Goal: Information Seeking & Learning: Learn about a topic

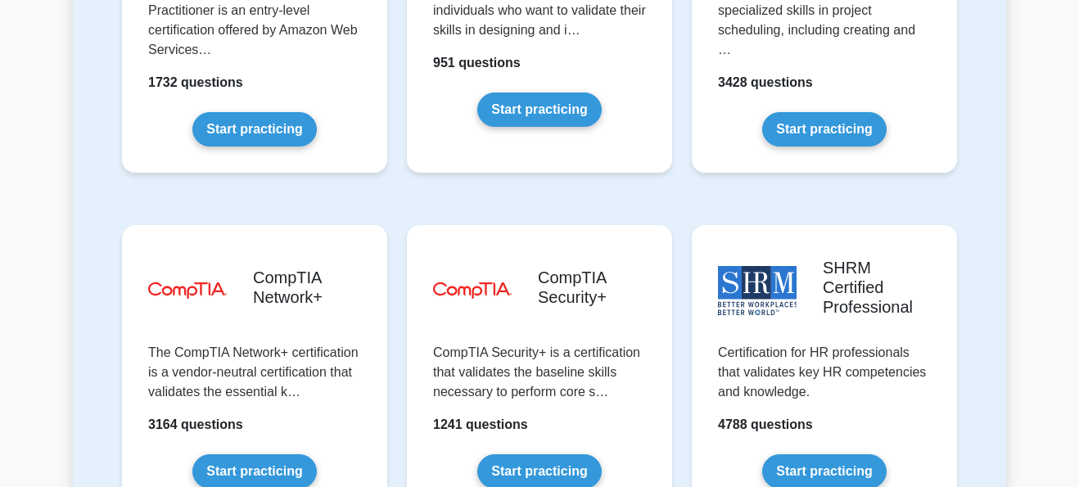
scroll to position [3042, 0]
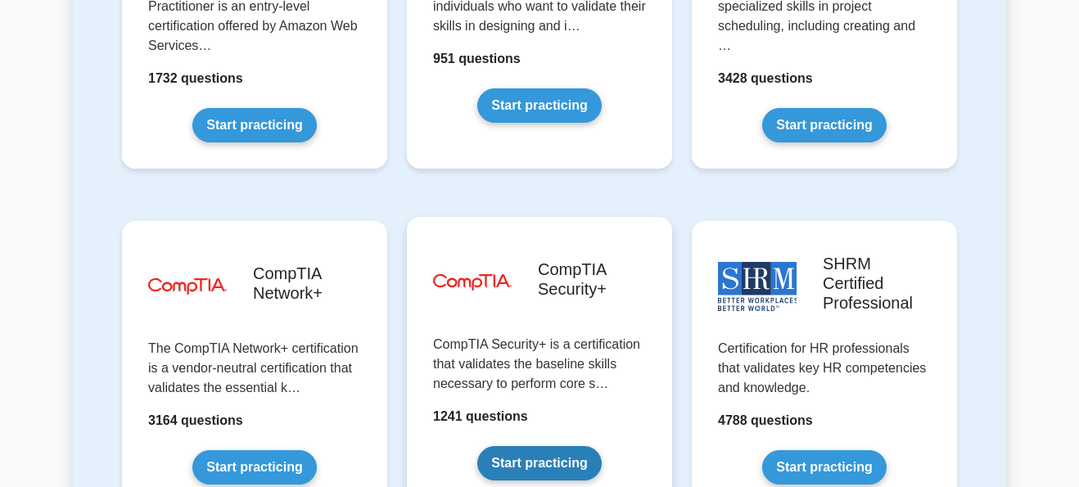
click at [530, 446] on link "Start practicing" at bounding box center [539, 463] width 124 height 34
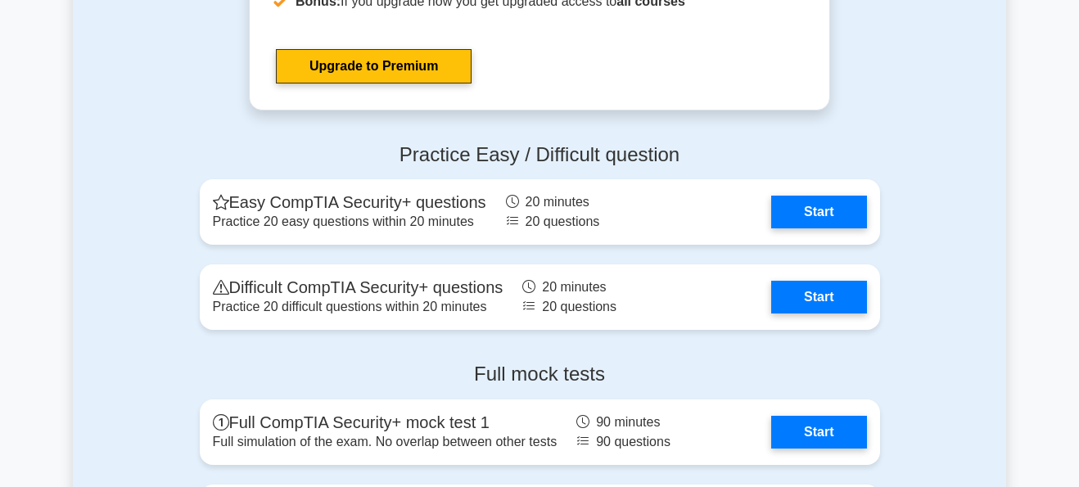
scroll to position [3202, 0]
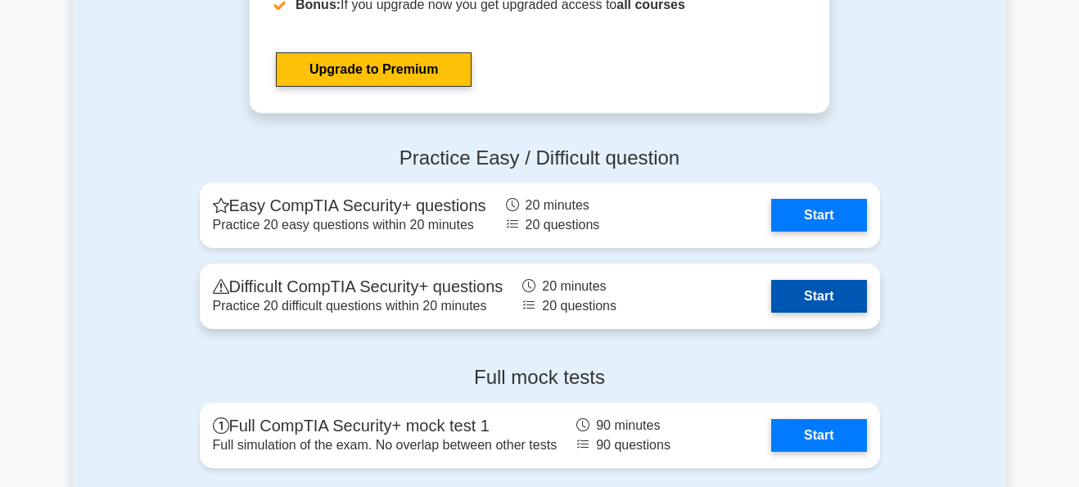
click at [796, 308] on link "Start" at bounding box center [818, 296] width 95 height 33
click at [814, 303] on link "Start" at bounding box center [818, 296] width 95 height 33
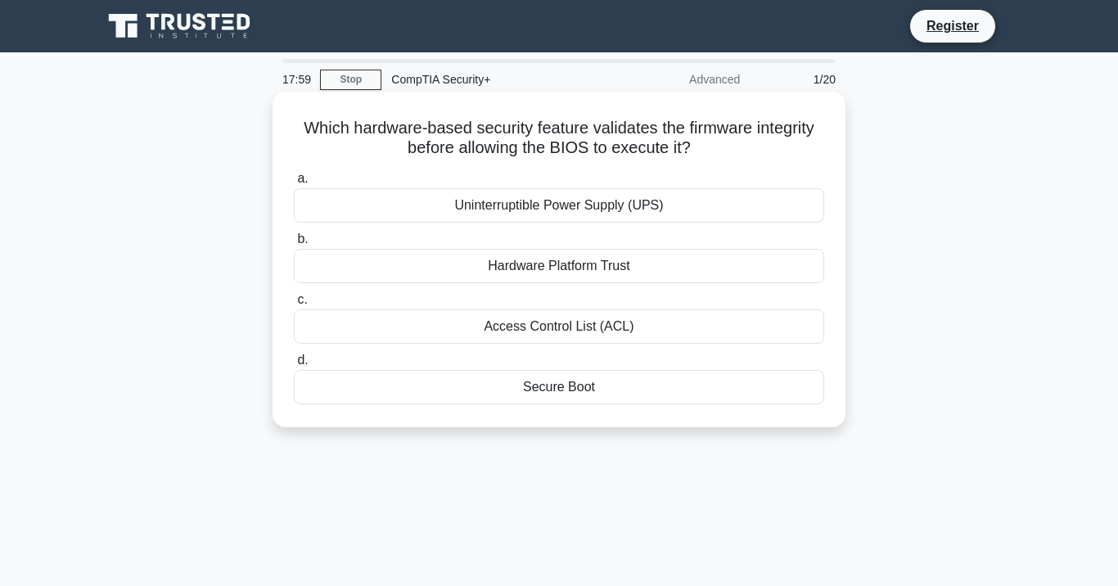
click at [681, 382] on div "Secure Boot" at bounding box center [559, 387] width 530 height 34
click at [294, 366] on input "d. Secure Boot" at bounding box center [294, 360] width 0 height 11
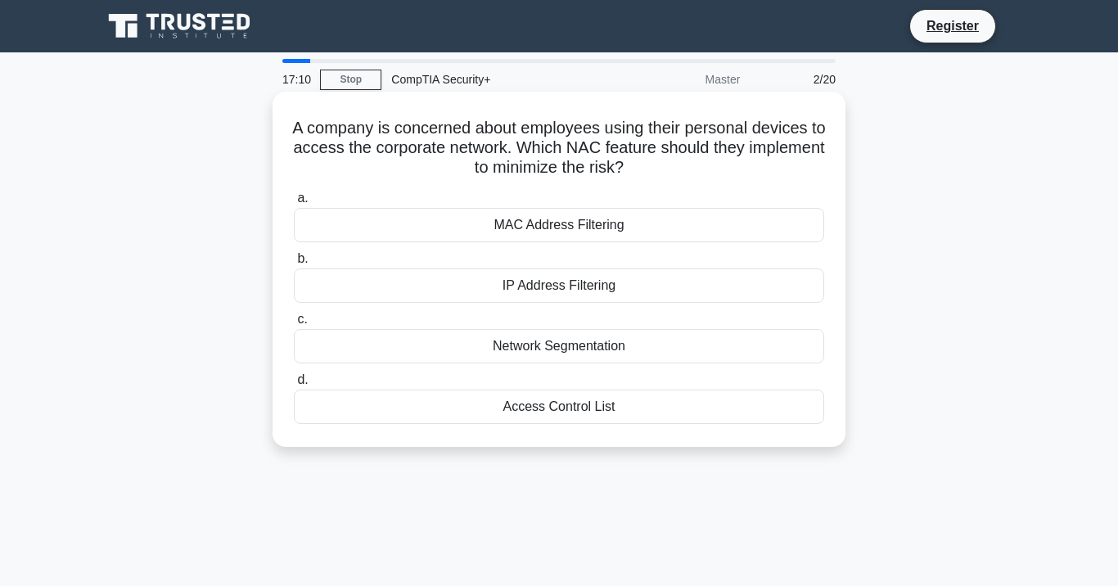
click at [596, 223] on div "MAC Address Filtering" at bounding box center [559, 225] width 530 height 34
click at [294, 204] on input "a. MAC Address Filtering" at bounding box center [294, 198] width 0 height 11
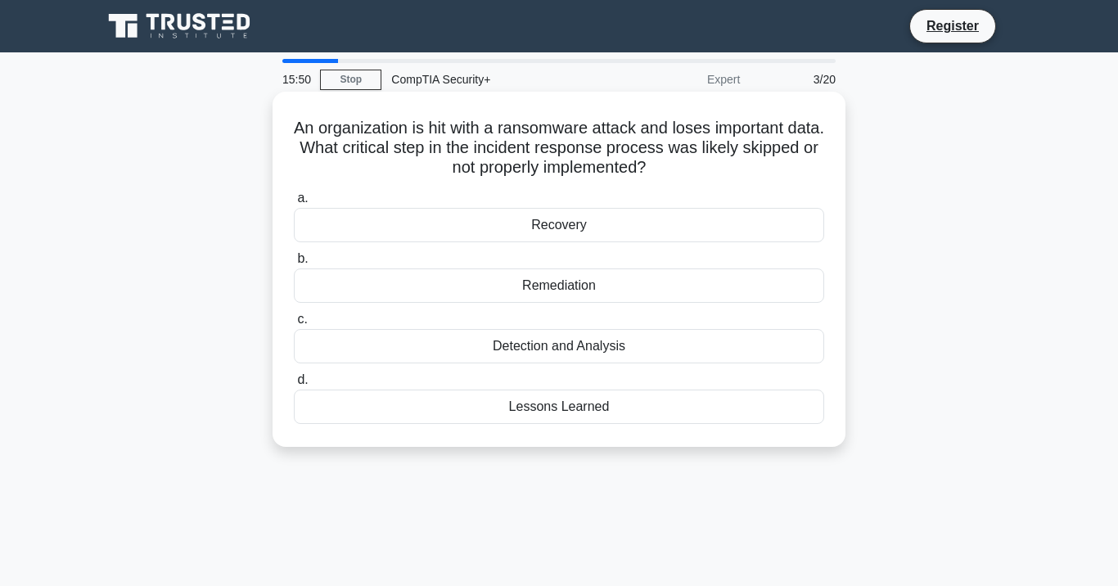
click at [703, 336] on div "Detection and Analysis" at bounding box center [559, 346] width 530 height 34
click at [294, 325] on input "c. Detection and Analysis" at bounding box center [294, 319] width 0 height 11
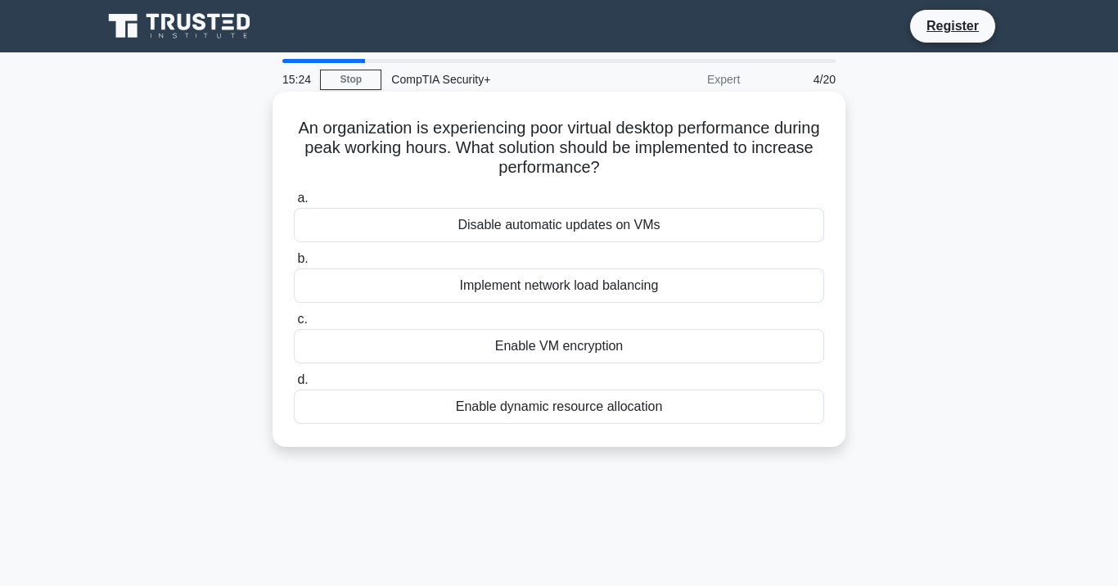
click at [564, 288] on div "Implement network load balancing" at bounding box center [559, 285] width 530 height 34
click at [294, 264] on input "b. Implement network load balancing" at bounding box center [294, 259] width 0 height 11
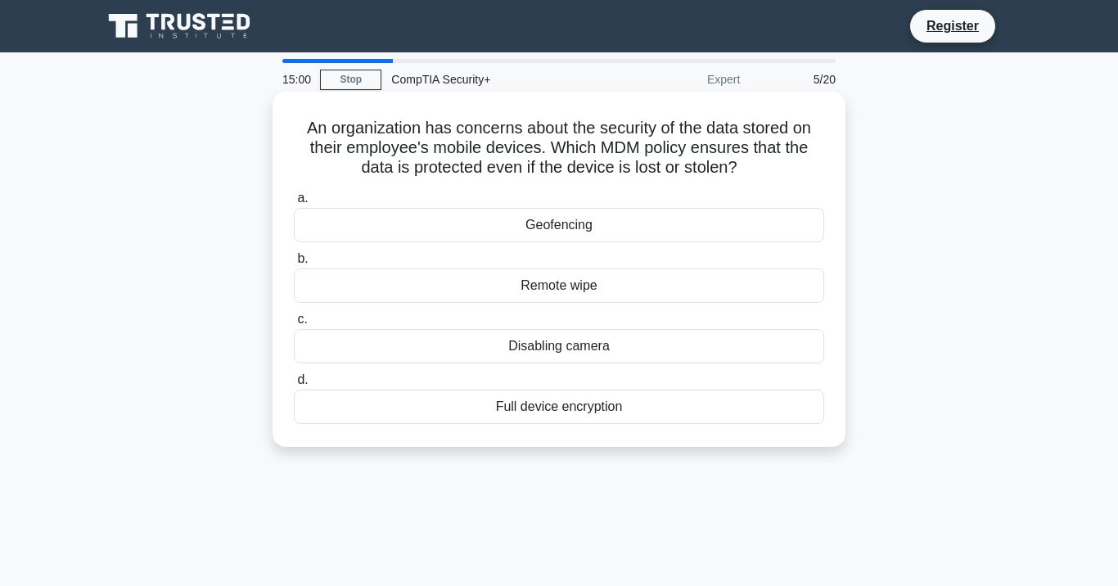
click at [741, 416] on div "Full device encryption" at bounding box center [559, 407] width 530 height 34
click at [294, 386] on input "d. Full device encryption" at bounding box center [294, 380] width 0 height 11
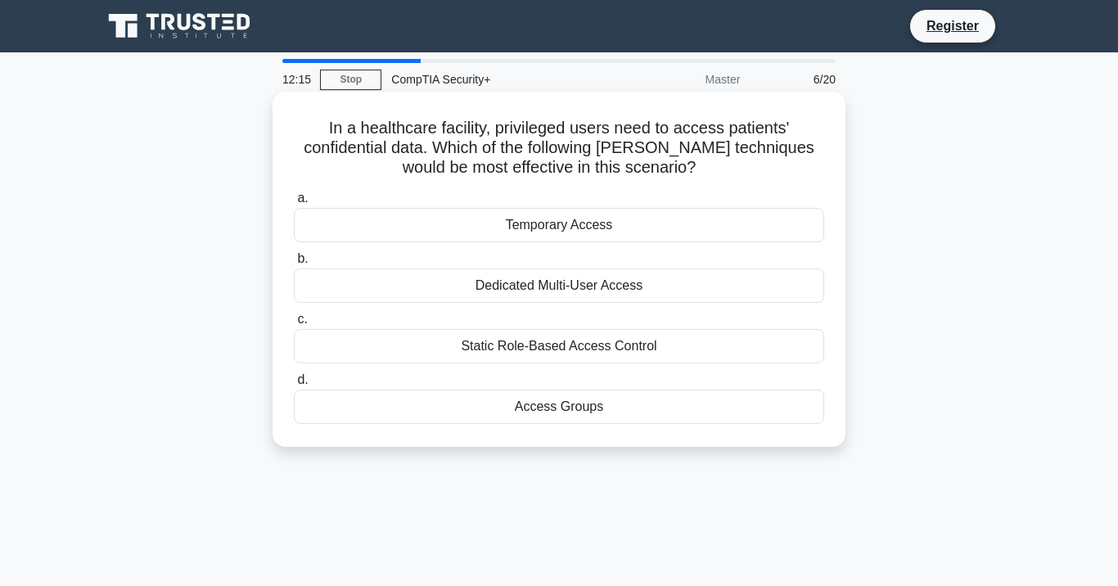
click at [780, 412] on div "Access Groups" at bounding box center [559, 407] width 530 height 34
click at [294, 386] on input "d. Access Groups" at bounding box center [294, 380] width 0 height 11
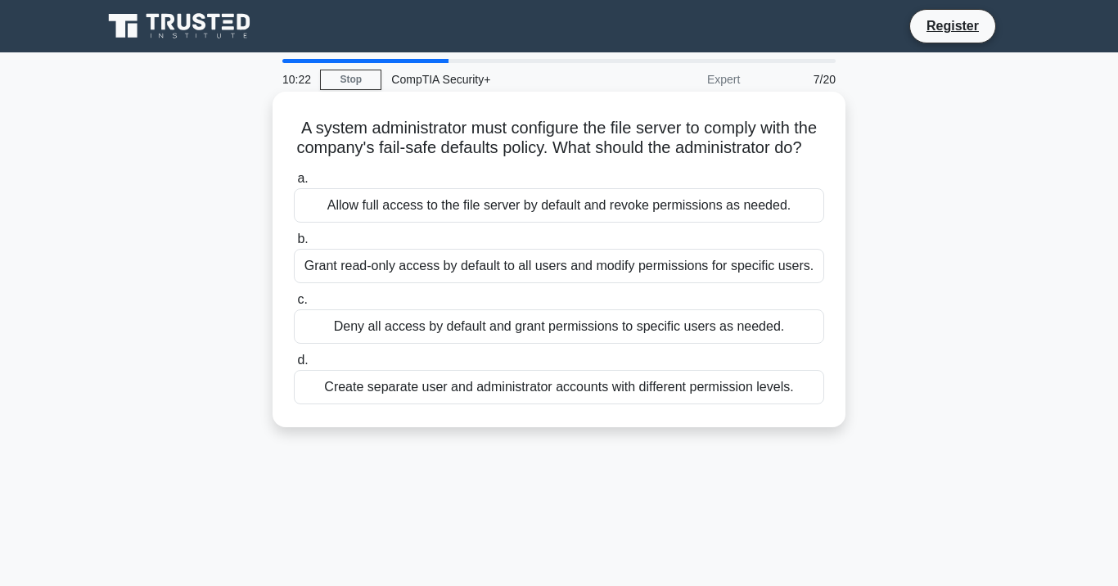
click at [708, 326] on div "Deny all access by default and grant permissions to specific users as needed." at bounding box center [559, 326] width 530 height 34
click at [294, 305] on input "c. Deny all access by default and grant permissions to specific users as needed." at bounding box center [294, 300] width 0 height 11
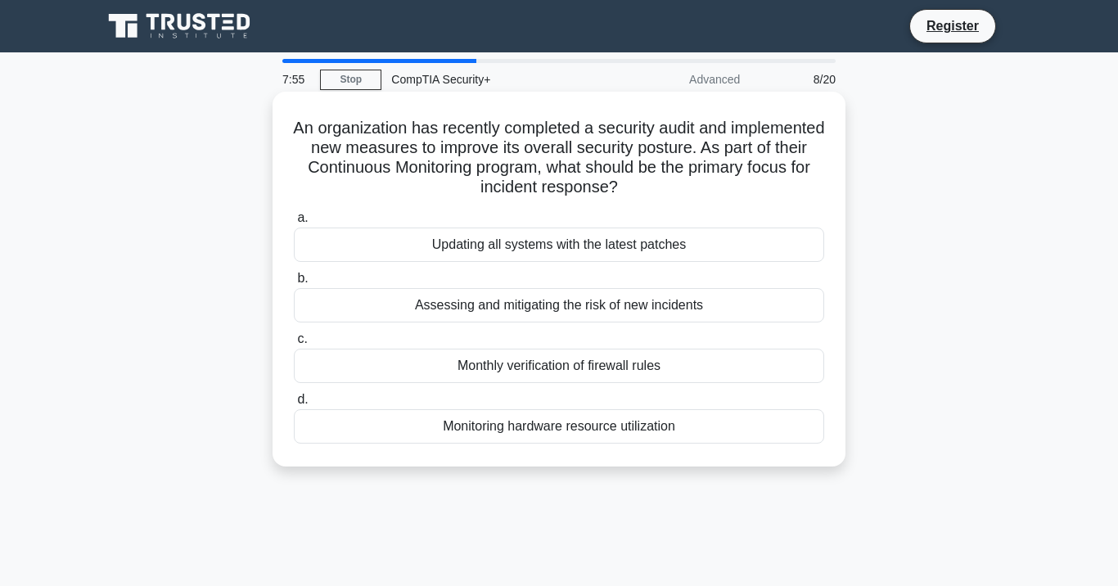
click at [803, 304] on div "Assessing and mitigating the risk of new incidents" at bounding box center [559, 305] width 530 height 34
click at [294, 284] on input "b. Assessing and mitigating the risk of new incidents" at bounding box center [294, 278] width 0 height 11
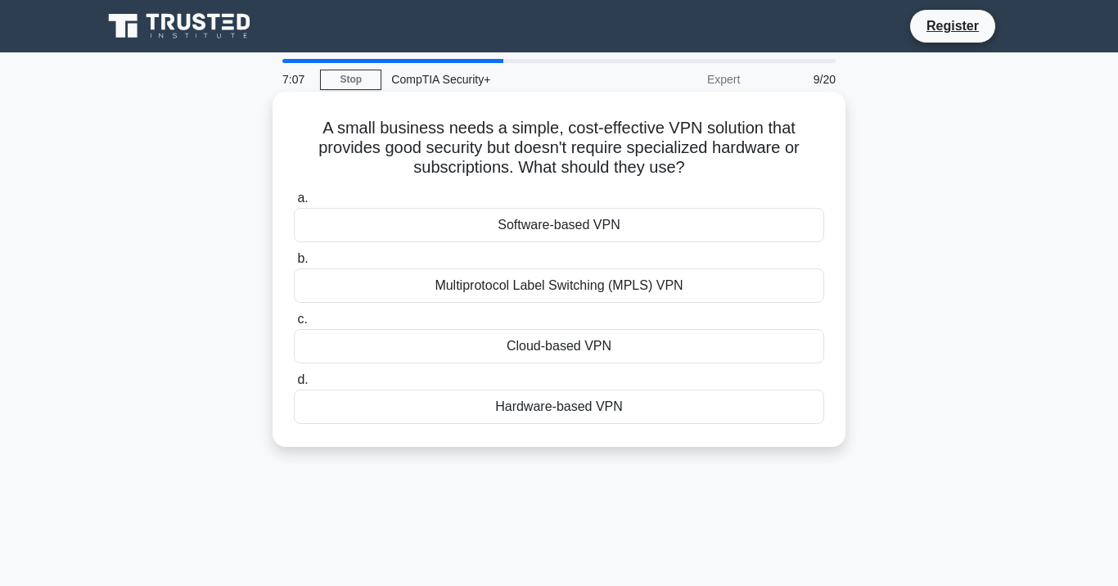
click at [769, 338] on div "Cloud-based VPN" at bounding box center [559, 346] width 530 height 34
click at [294, 325] on input "c. Cloud-based VPN" at bounding box center [294, 319] width 0 height 11
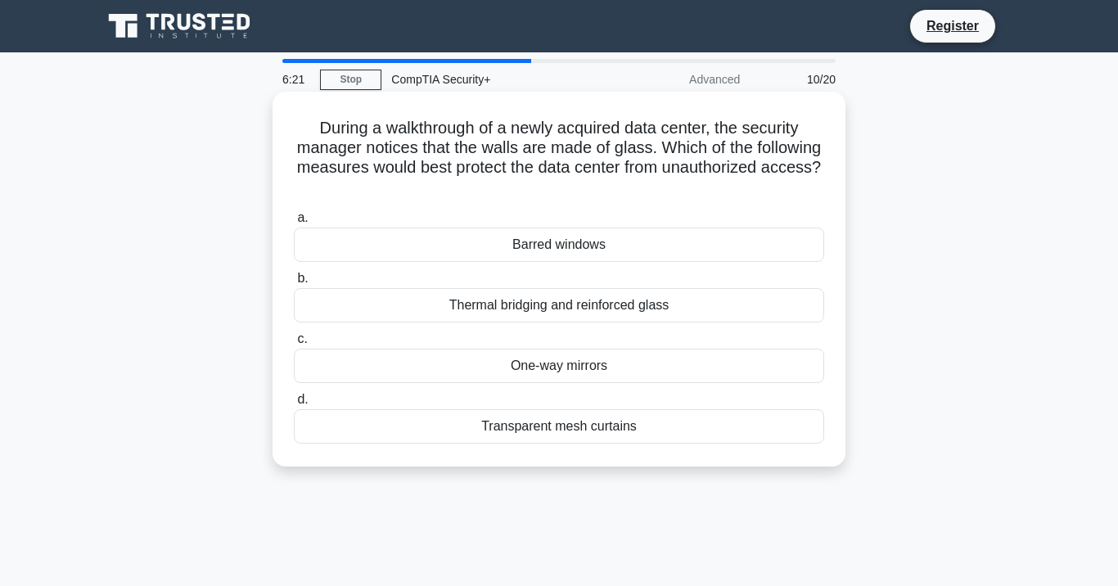
click at [683, 365] on div "One-way mirrors" at bounding box center [559, 366] width 530 height 34
click at [294, 345] on input "c. One-way mirrors" at bounding box center [294, 339] width 0 height 11
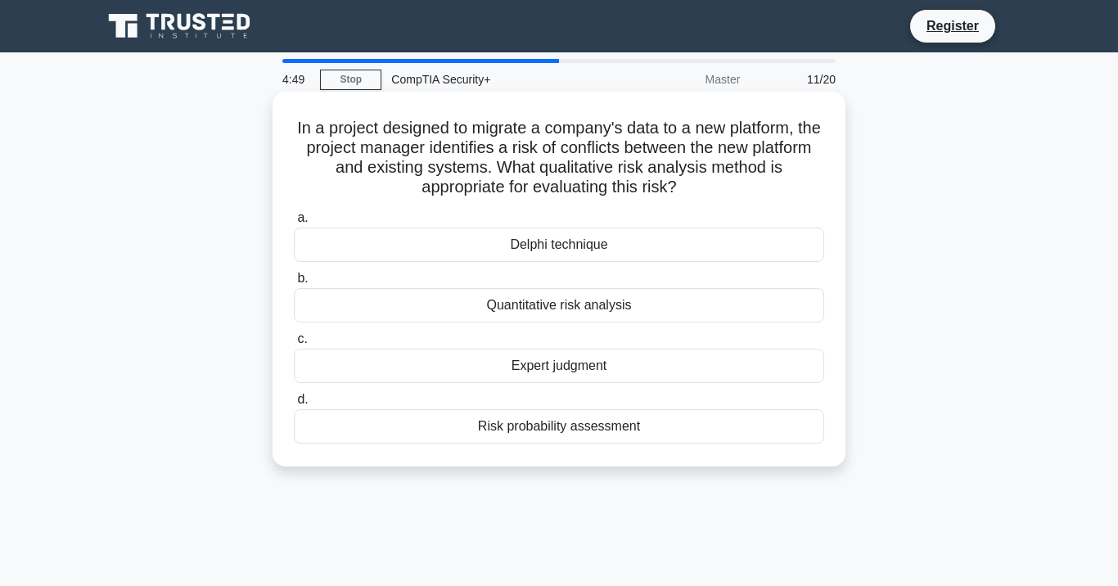
click at [682, 300] on div "Quantitative risk analysis" at bounding box center [559, 305] width 530 height 34
click at [294, 284] on input "b. Quantitative risk analysis" at bounding box center [294, 278] width 0 height 11
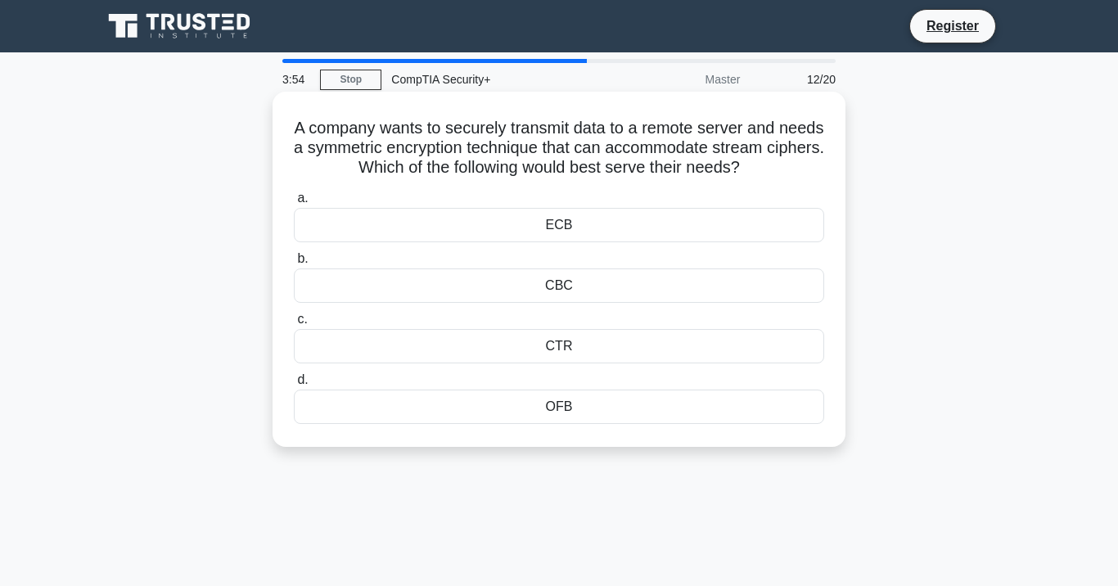
click at [435, 232] on div "ECB" at bounding box center [559, 225] width 530 height 34
click at [294, 204] on input "a. ECB" at bounding box center [294, 198] width 0 height 11
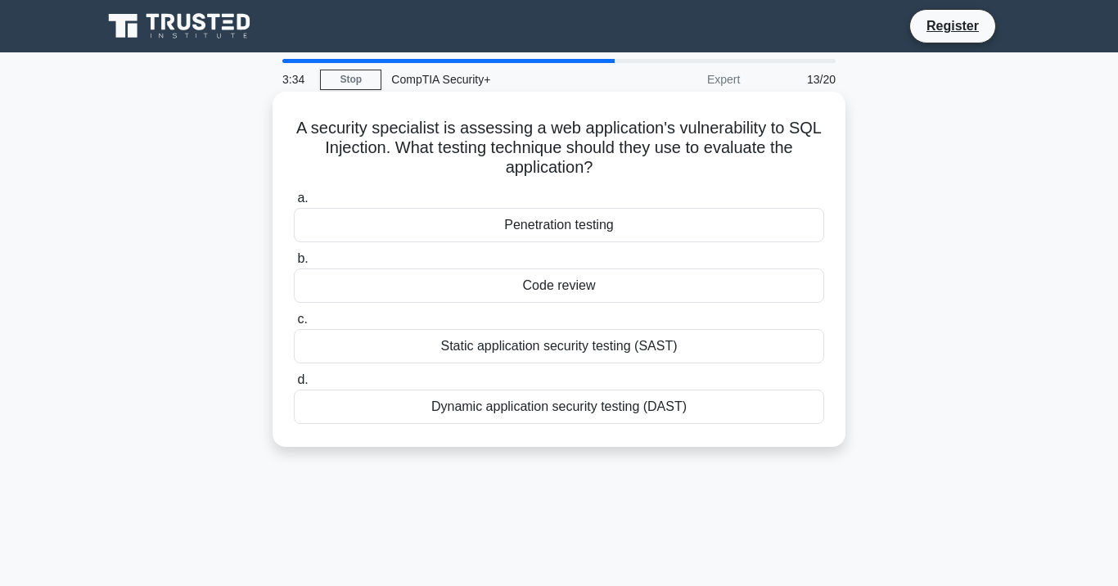
click at [683, 214] on div "Penetration testing" at bounding box center [559, 225] width 530 height 34
click at [294, 204] on input "a. Penetration testing" at bounding box center [294, 198] width 0 height 11
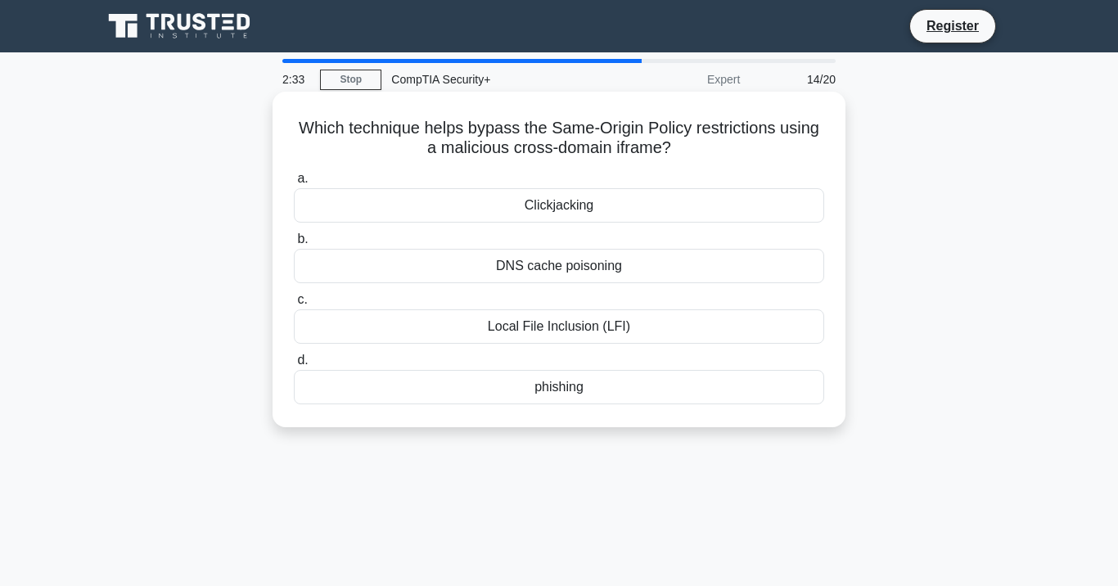
click at [464, 209] on div "Clickjacking" at bounding box center [559, 205] width 530 height 34
click at [294, 184] on input "a. Clickjacking" at bounding box center [294, 179] width 0 height 11
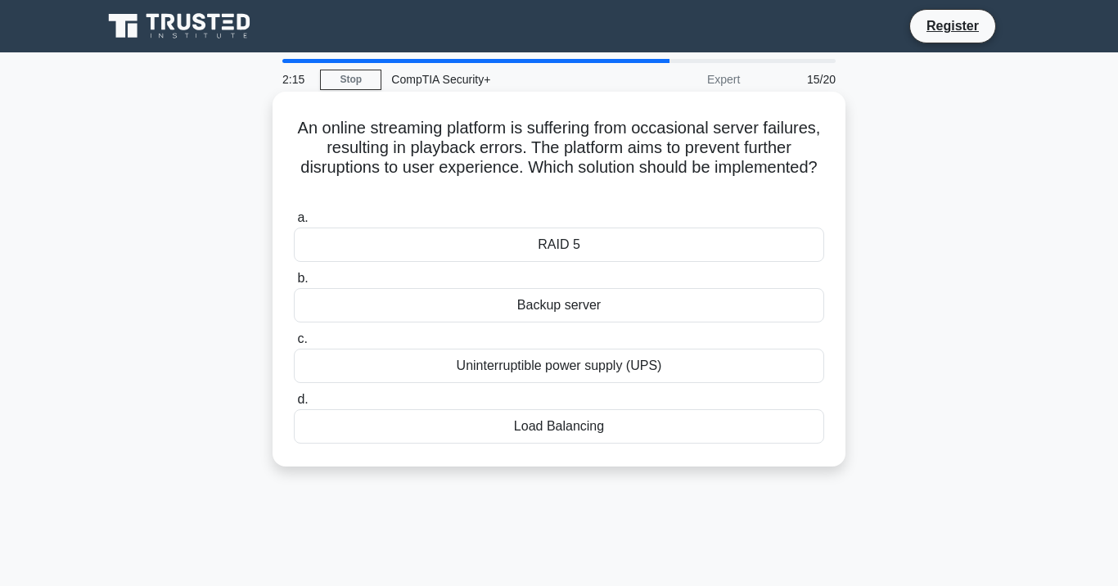
click at [461, 422] on div "Load Balancing" at bounding box center [559, 426] width 530 height 34
click at [294, 405] on input "d. Load Balancing" at bounding box center [294, 400] width 0 height 11
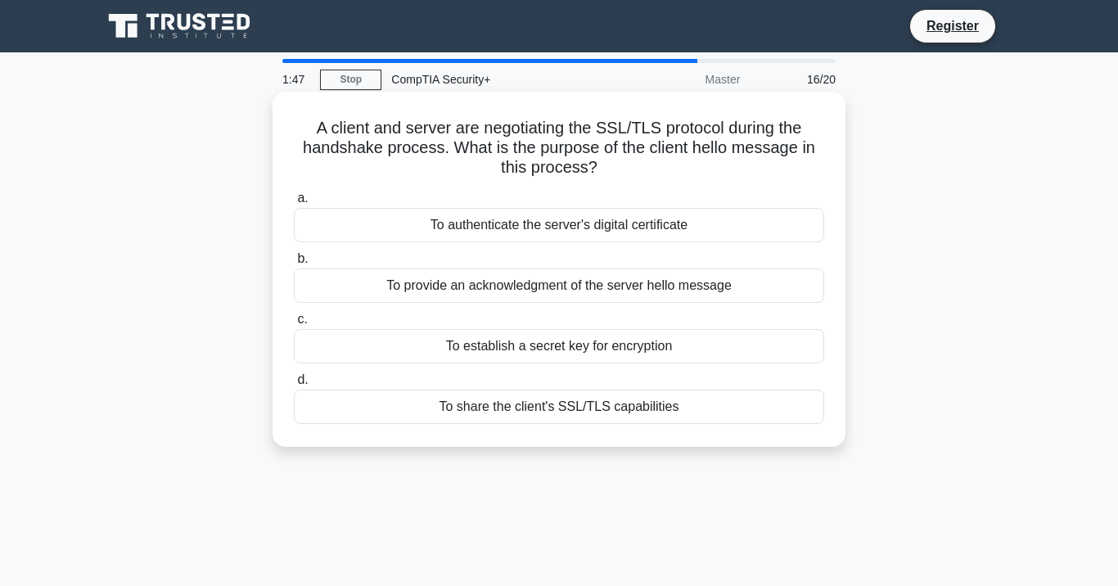
click at [392, 393] on div "To share the client's SSL/TLS capabilities" at bounding box center [559, 407] width 530 height 34
click at [294, 386] on input "d. To share the client's SSL/TLS capabilities" at bounding box center [294, 380] width 0 height 11
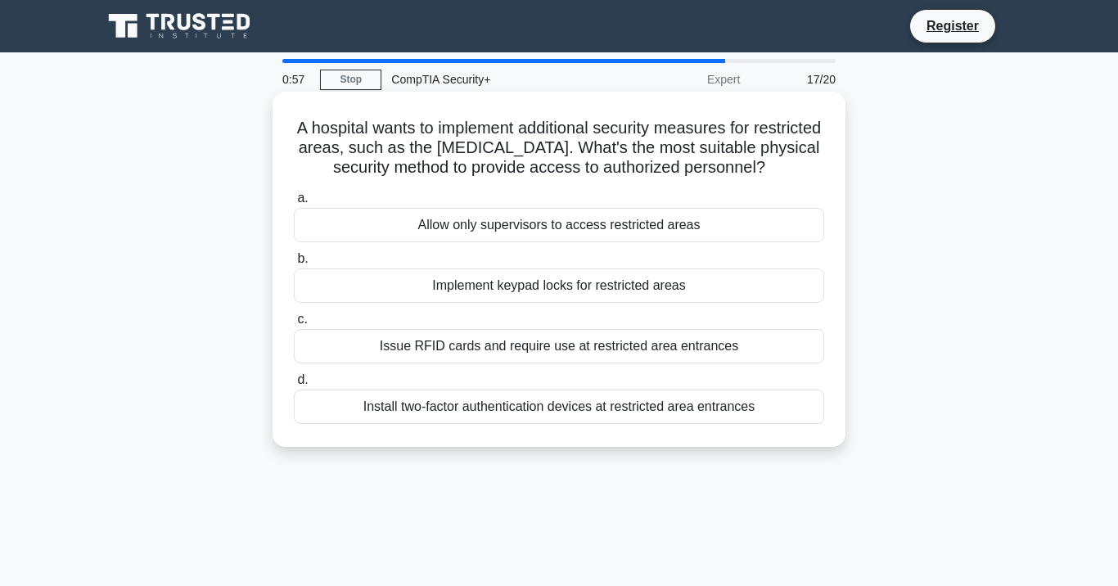
click at [361, 405] on div "Install two-factor authentication devices at restricted area entrances" at bounding box center [559, 407] width 530 height 34
click at [294, 386] on input "d. Install two-factor authentication devices at restricted area entrances" at bounding box center [294, 380] width 0 height 11
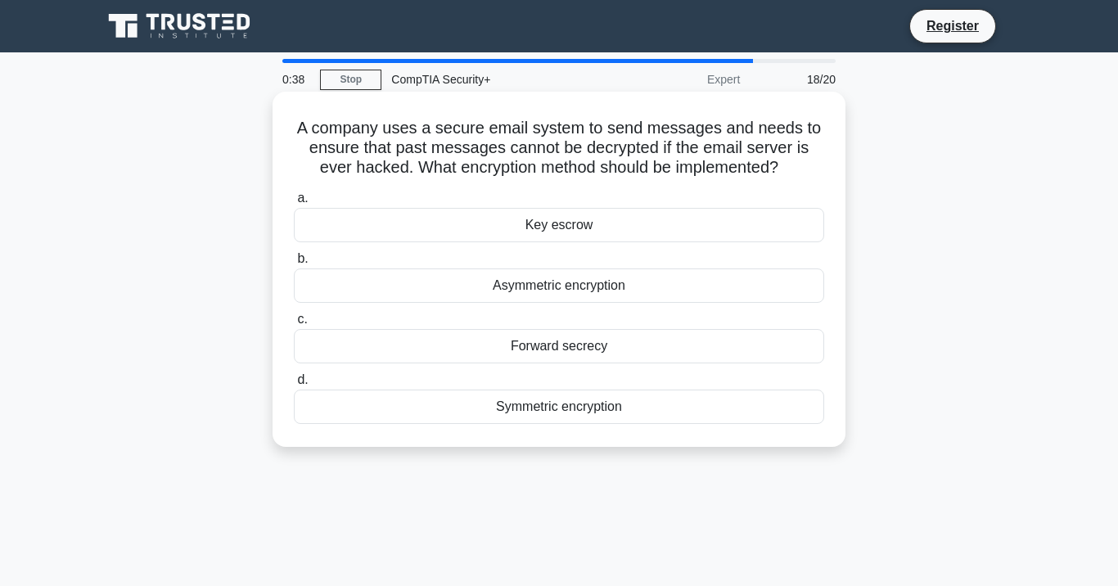
click at [505, 286] on div "Asymmetric encryption" at bounding box center [559, 285] width 530 height 34
click at [294, 264] on input "b. Asymmetric encryption" at bounding box center [294, 259] width 0 height 11
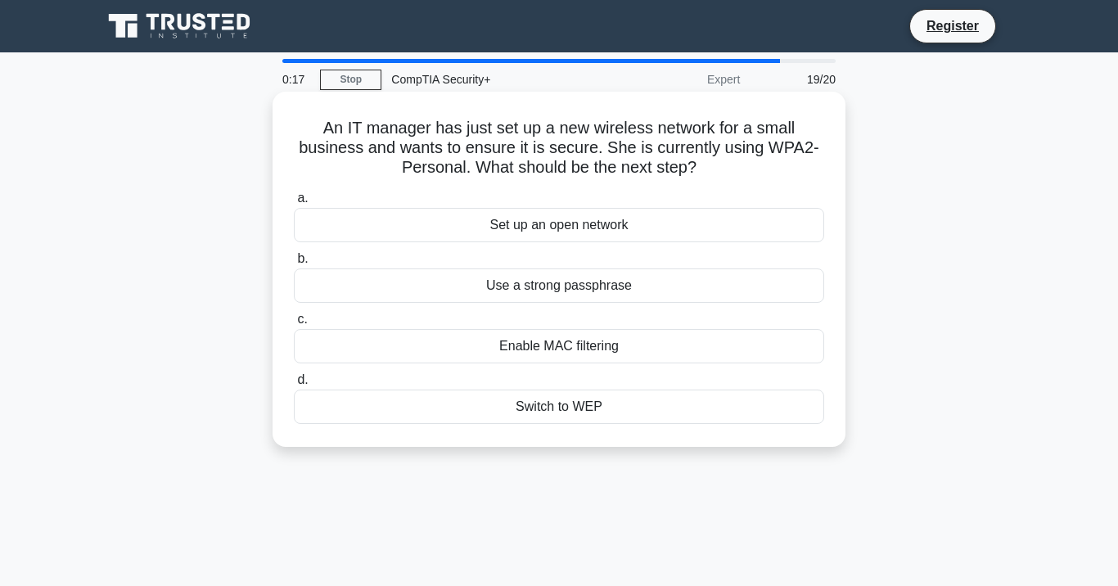
click at [512, 350] on div "Enable MAC filtering" at bounding box center [559, 346] width 530 height 34
click at [294, 325] on input "c. Enable MAC filtering" at bounding box center [294, 319] width 0 height 11
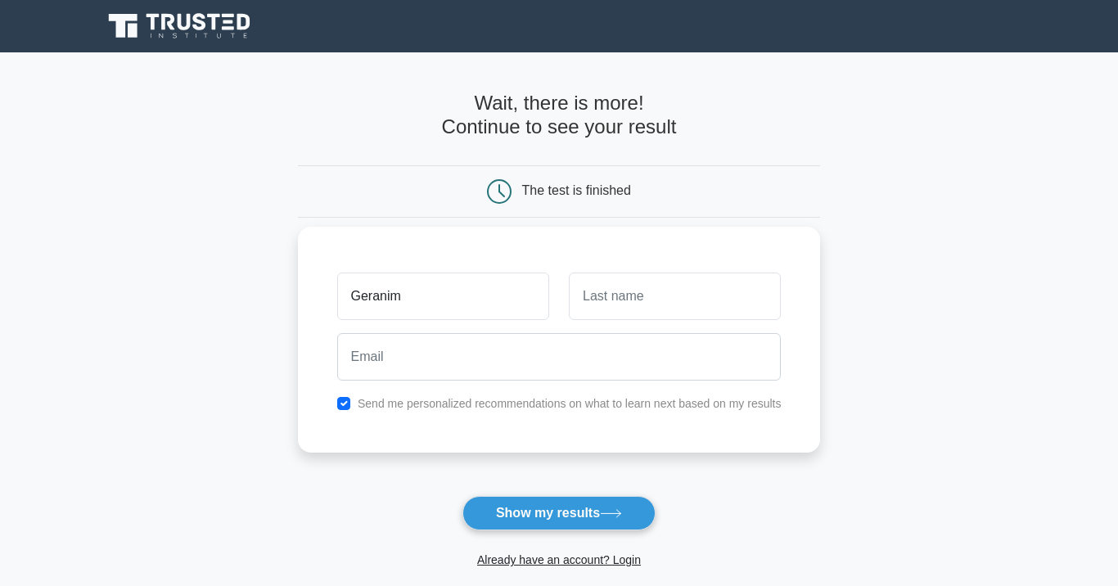
type input "Geranim"
click at [634, 305] on input "text" at bounding box center [675, 296] width 212 height 47
type input "Bruintjies"
click at [405, 302] on input "Geranim" at bounding box center [443, 296] width 212 height 47
type input "G"
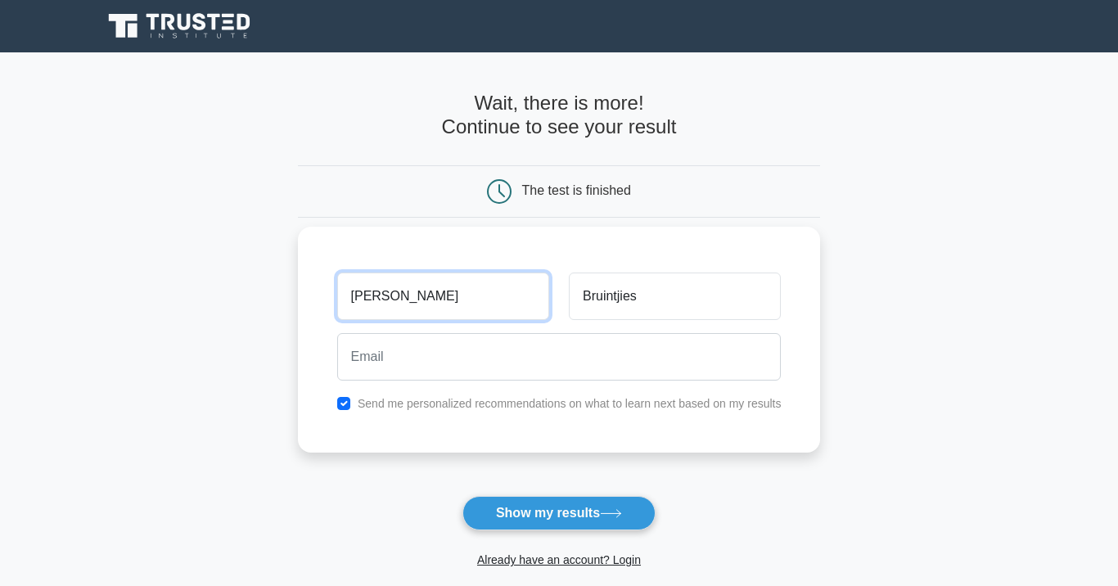
type input "ranie"
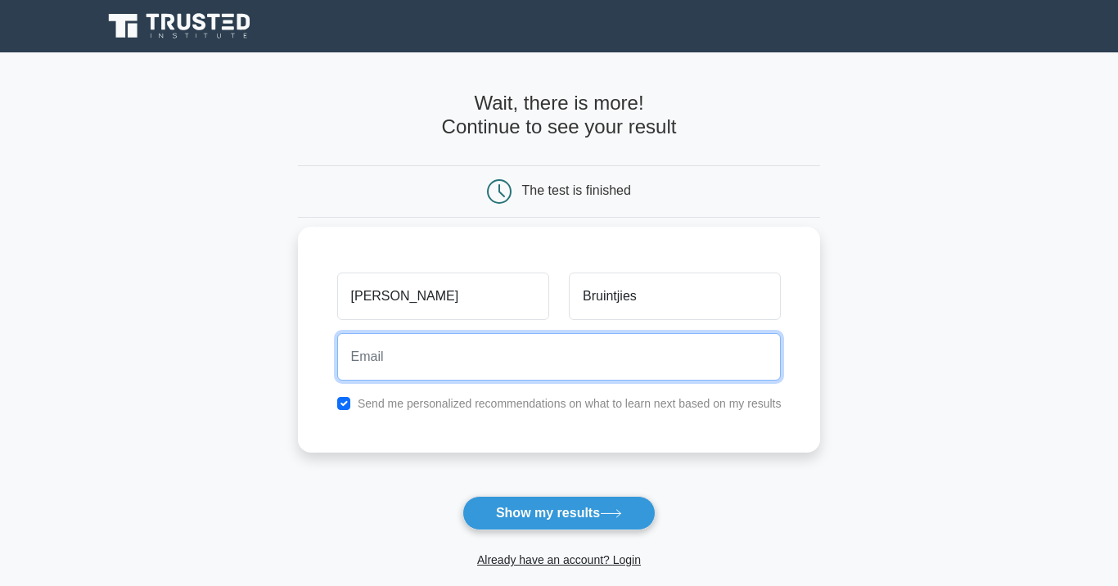
click at [397, 373] on input "email" at bounding box center [559, 356] width 444 height 47
type input "geranime@mido.org.za"
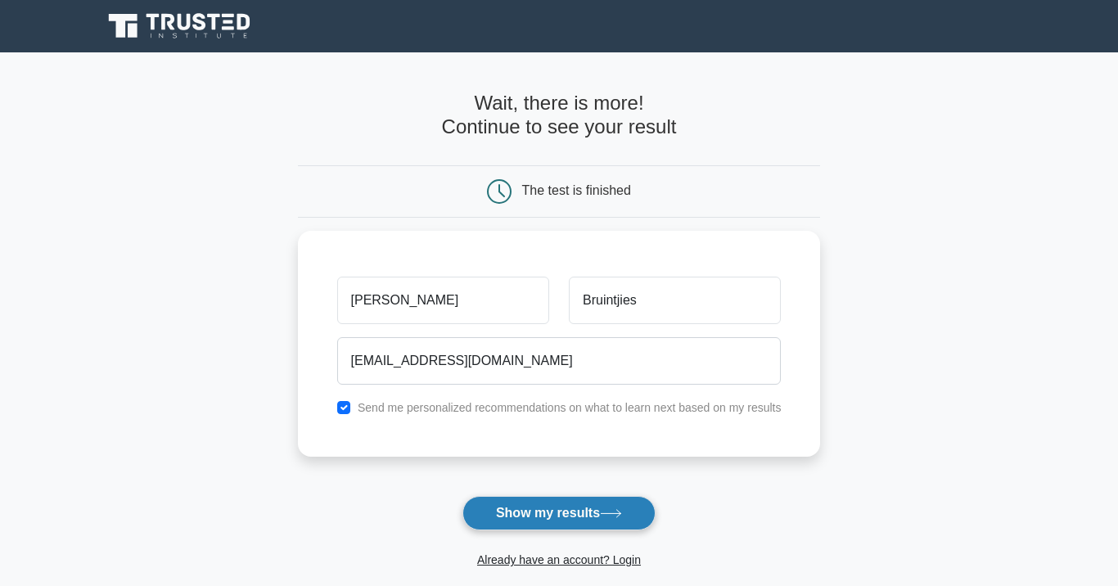
click at [519, 512] on button "Show my results" at bounding box center [558, 513] width 193 height 34
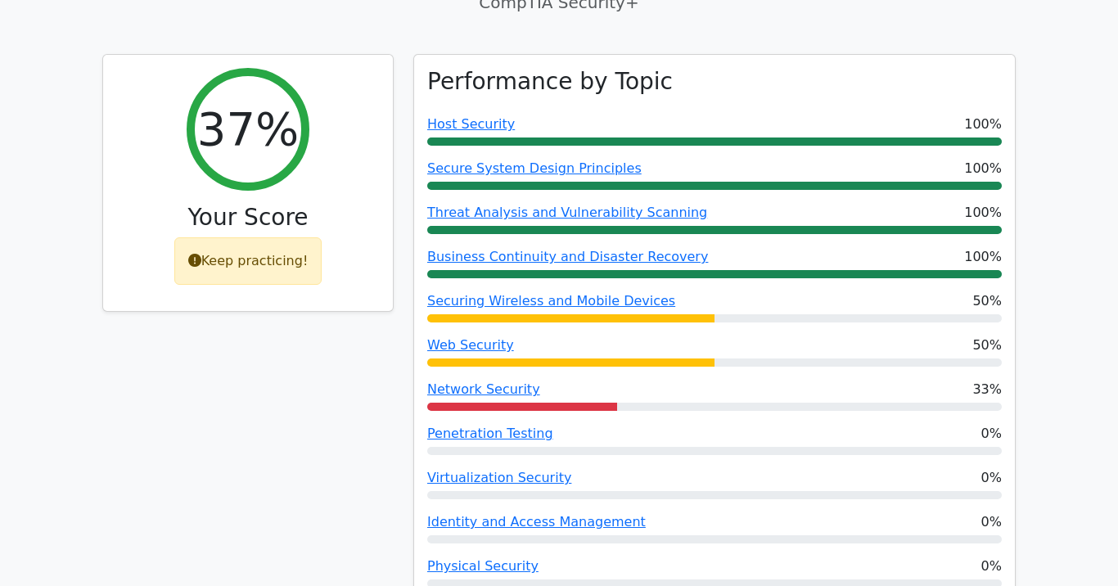
scroll to position [506, 0]
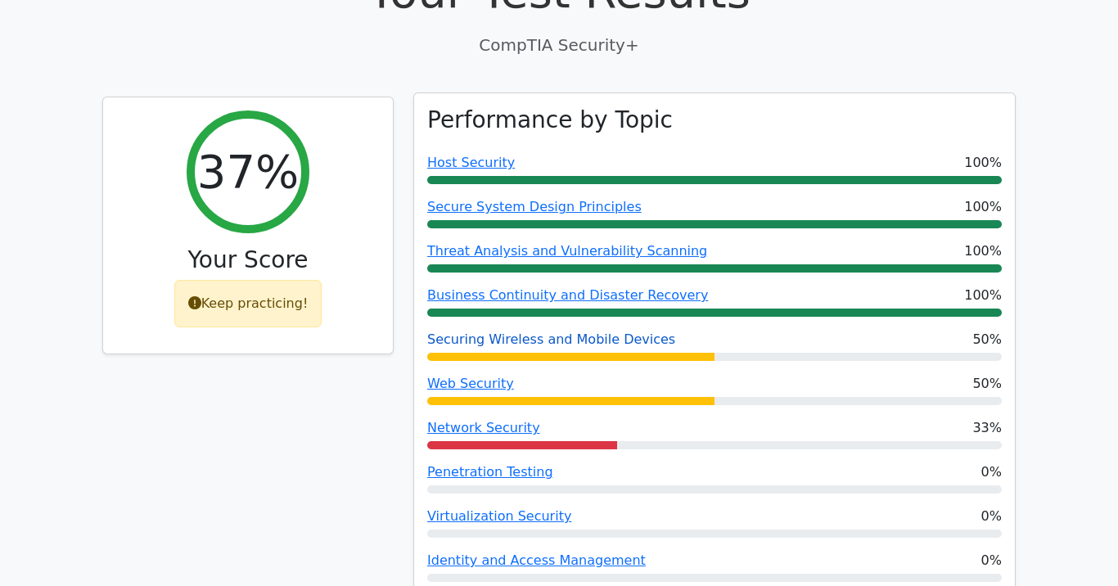
click at [539, 332] on link "Securing Wireless and Mobile Devices" at bounding box center [551, 340] width 248 height 16
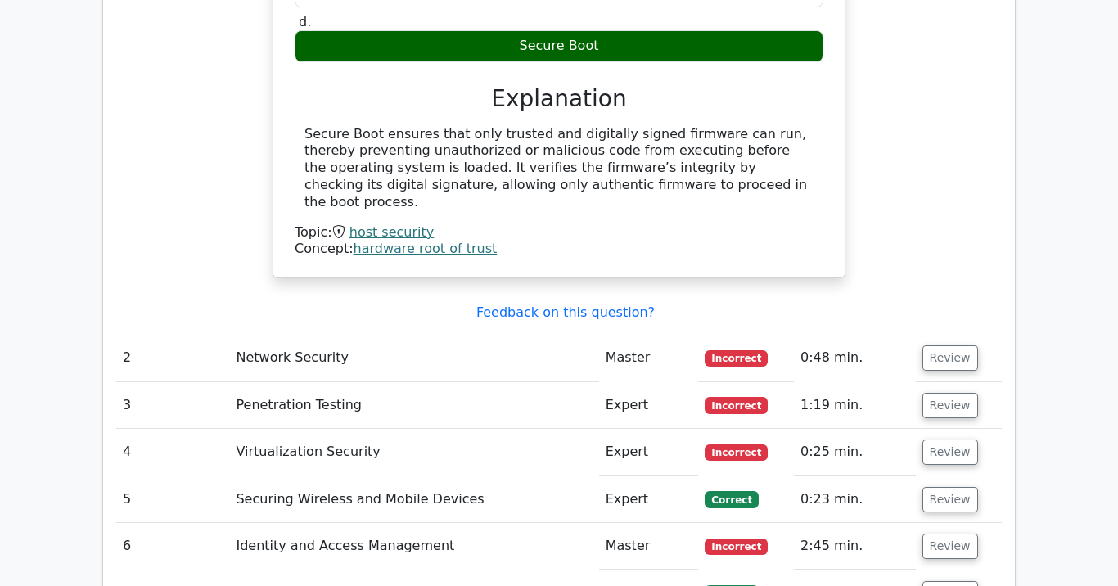
scroll to position [1991, 0]
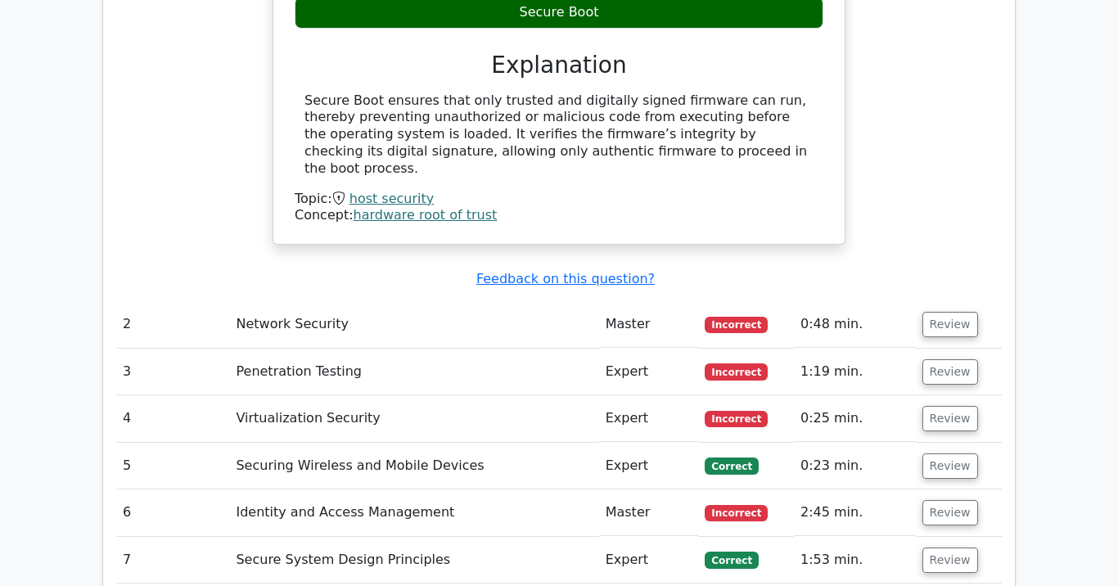
click at [498, 301] on td "Network Security" at bounding box center [413, 324] width 369 height 47
click at [956, 312] on button "Review" at bounding box center [951, 324] width 56 height 25
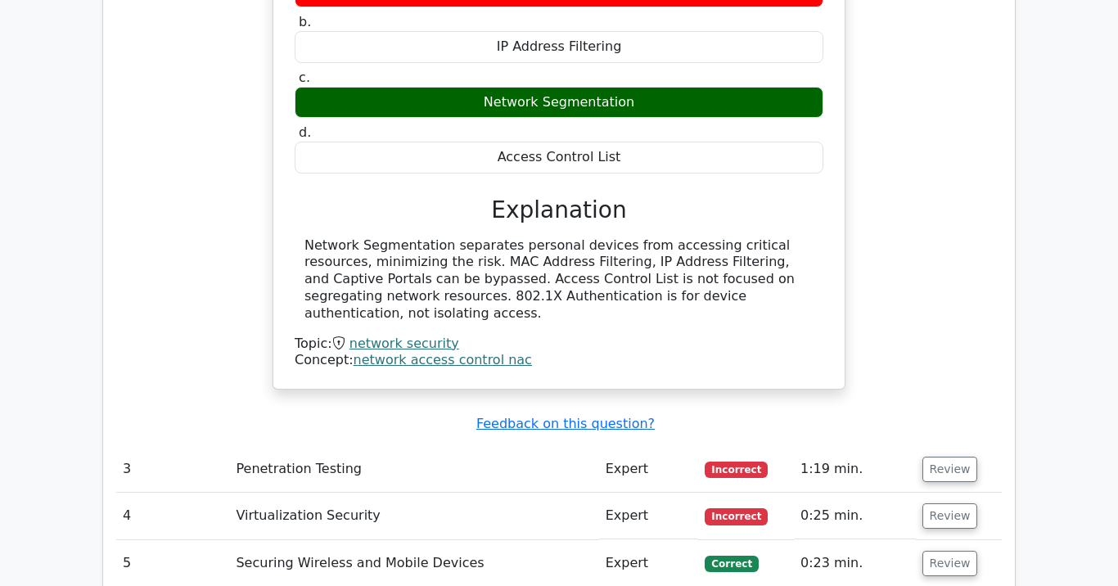
scroll to position [2475, 0]
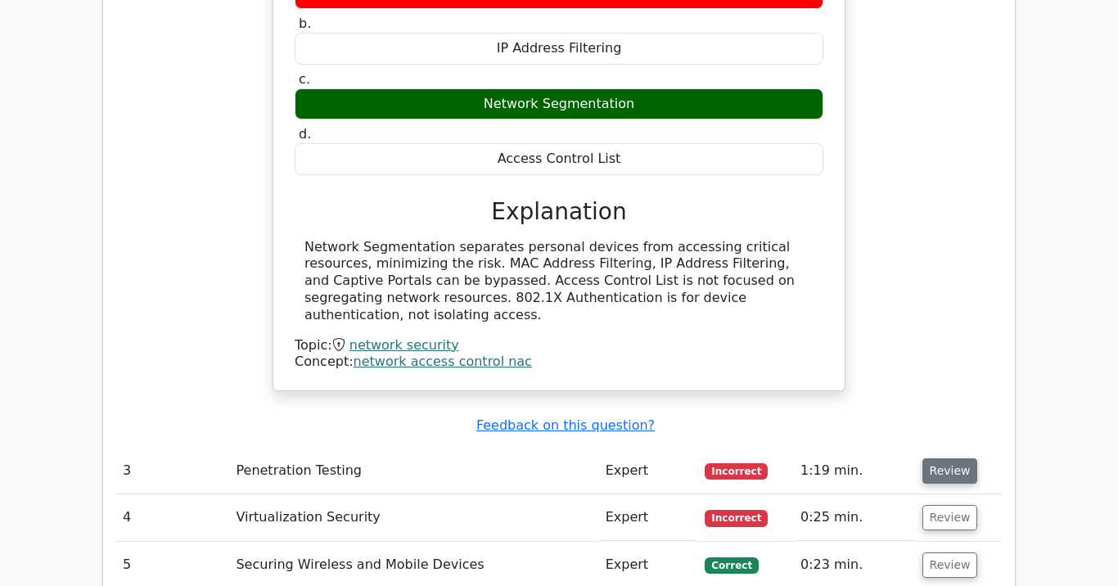
click at [936, 458] on button "Review" at bounding box center [951, 470] width 56 height 25
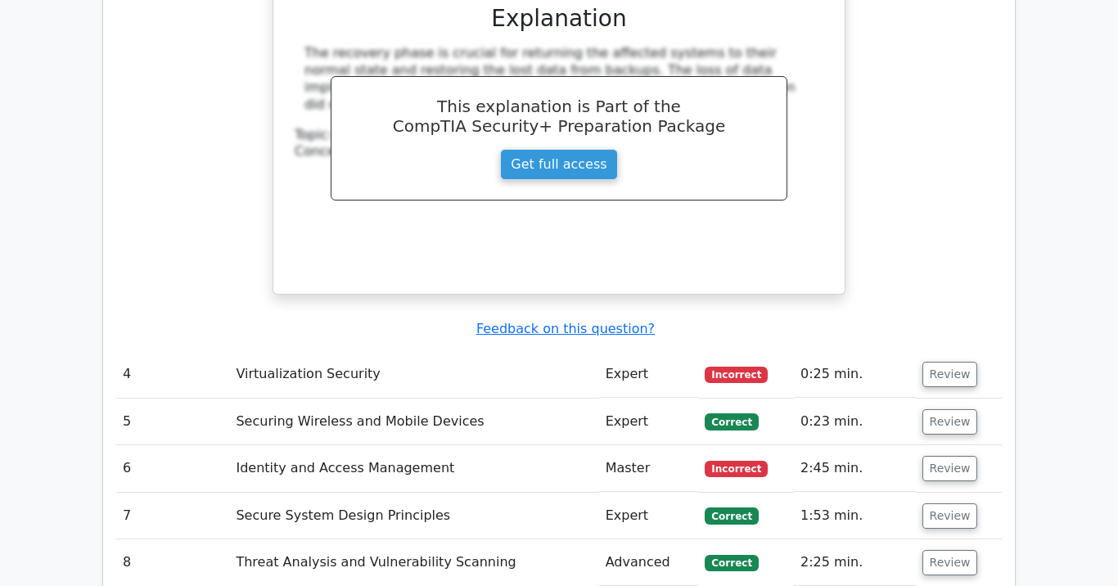
scroll to position [3300, 0]
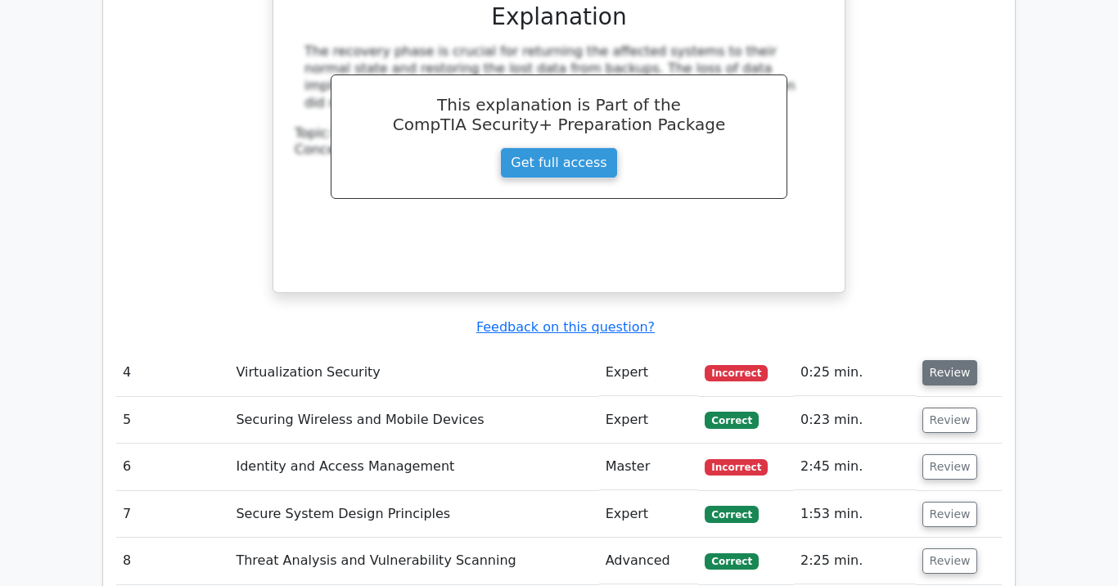
click at [940, 360] on button "Review" at bounding box center [951, 372] width 56 height 25
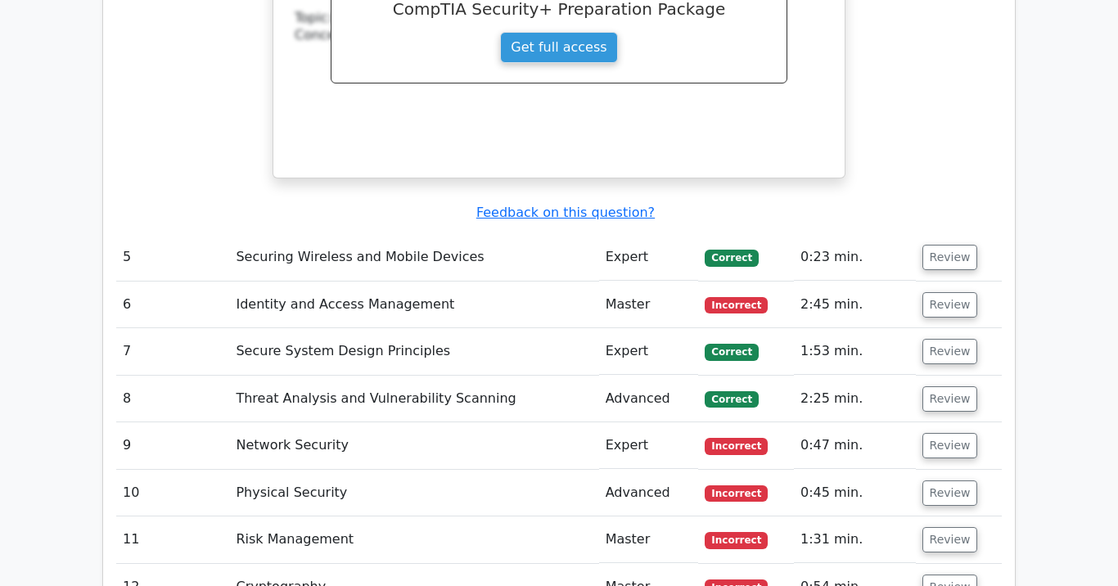
scroll to position [4145, 0]
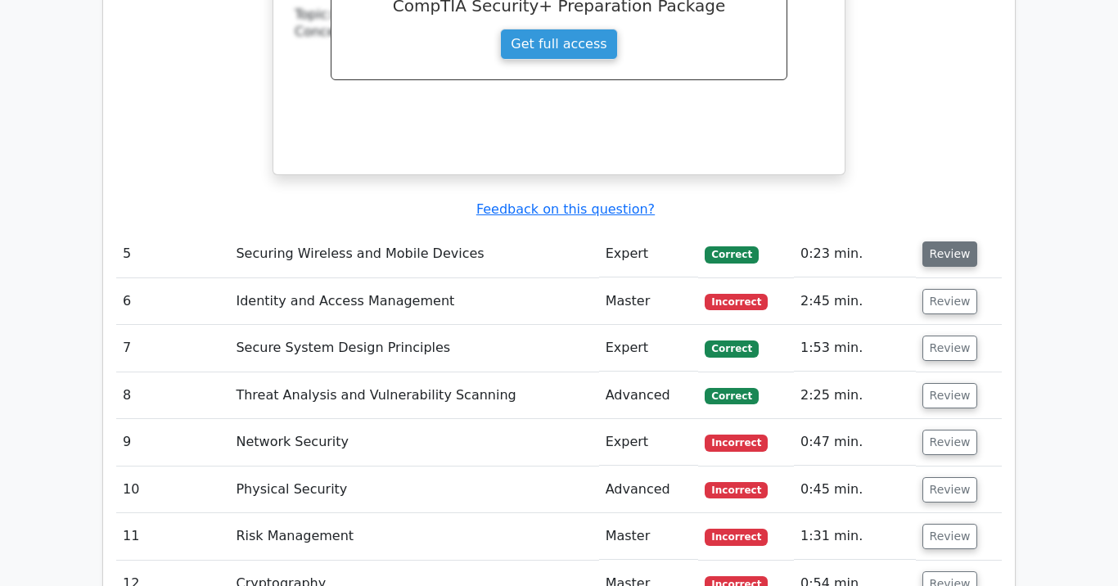
click at [954, 241] on button "Review" at bounding box center [951, 253] width 56 height 25
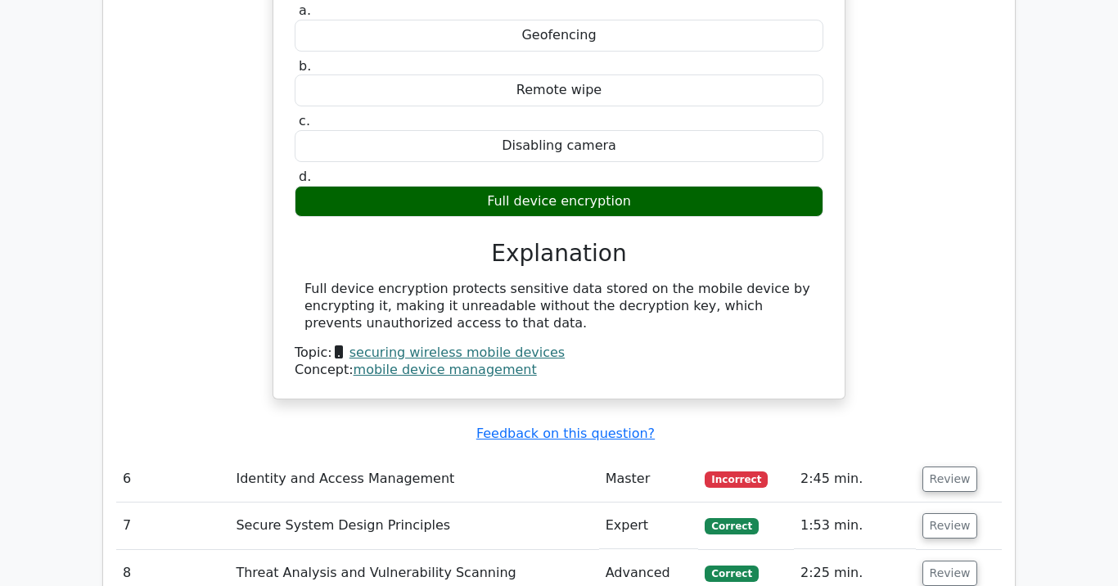
scroll to position [4553, 0]
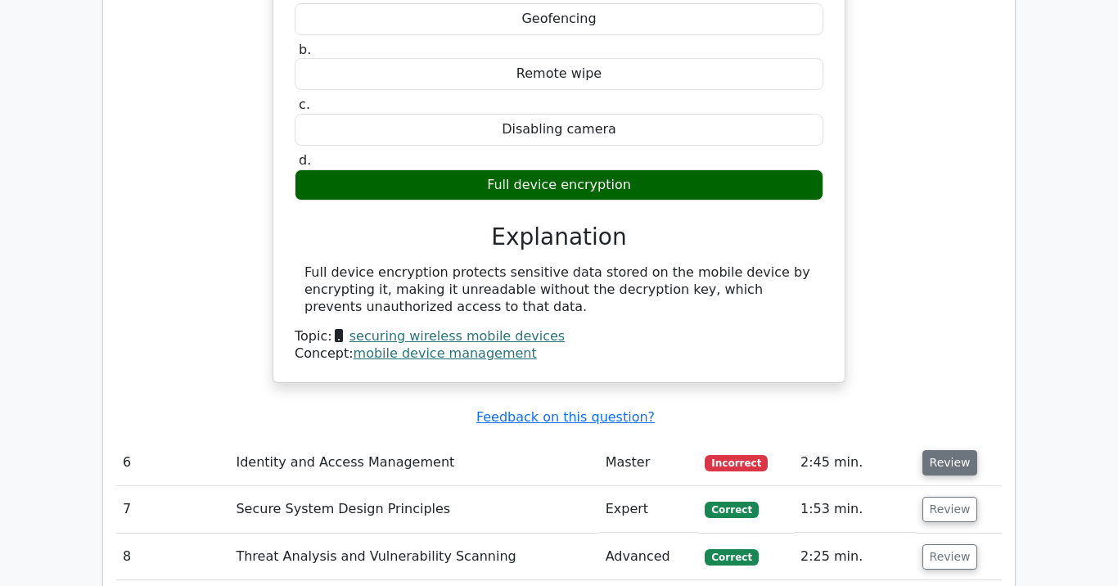
click at [934, 450] on button "Review" at bounding box center [951, 462] width 56 height 25
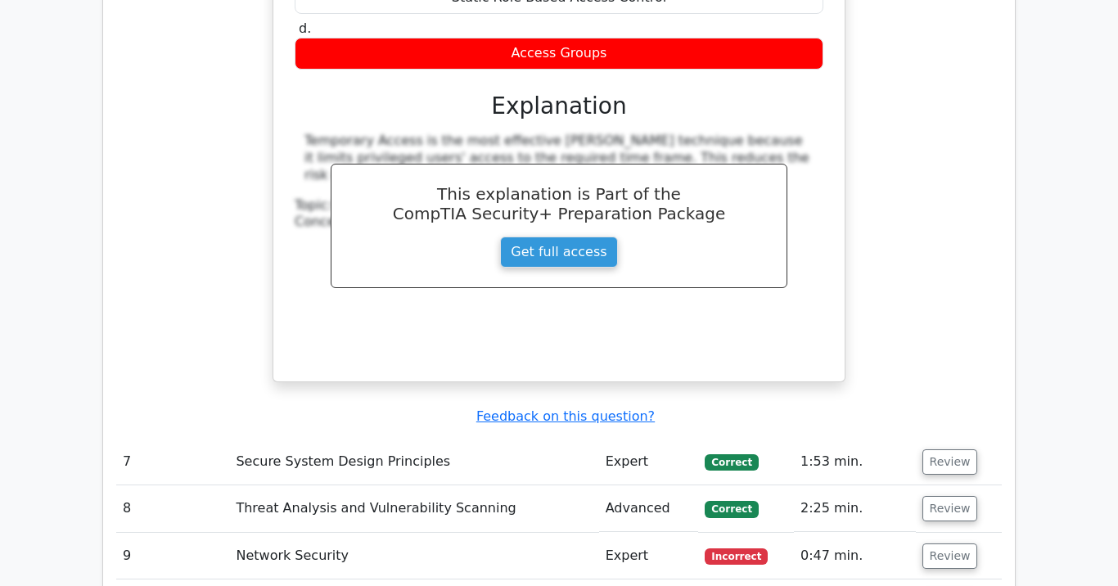
scroll to position [5276, 0]
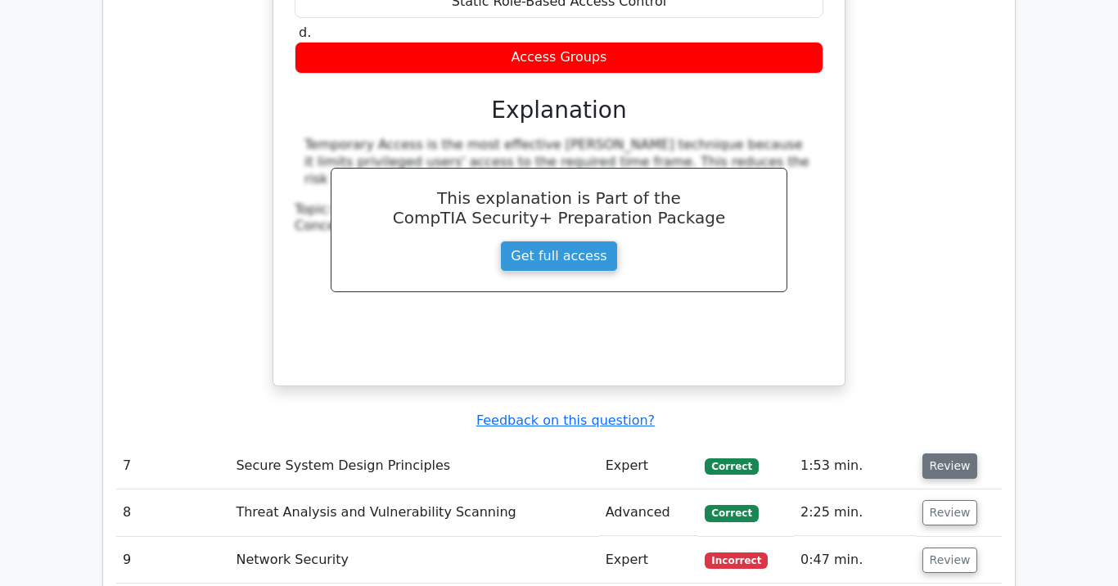
click at [935, 453] on button "Review" at bounding box center [951, 465] width 56 height 25
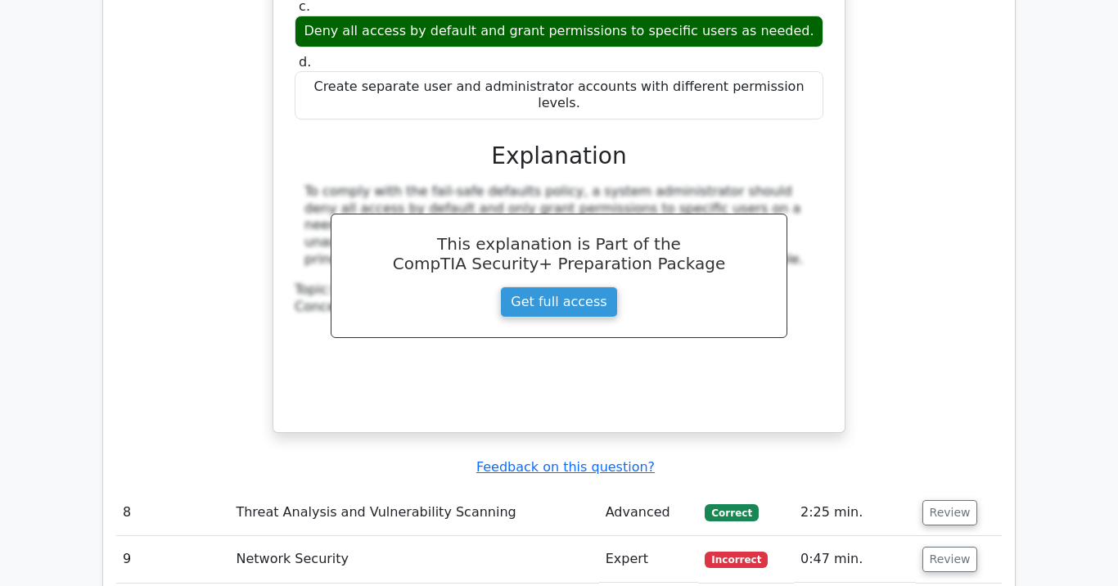
scroll to position [6011, 0]
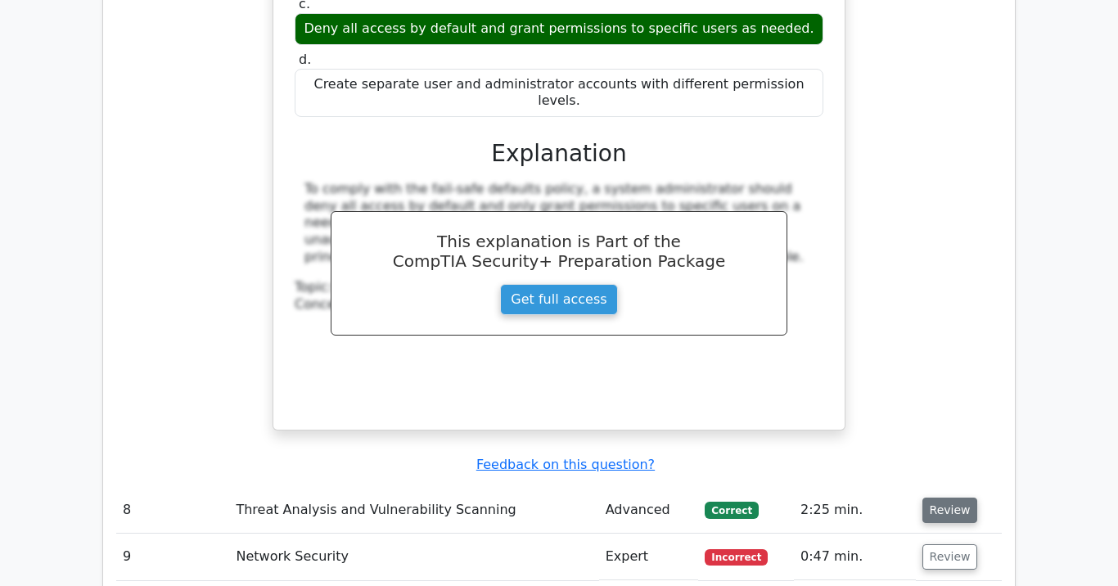
click at [938, 498] on button "Review" at bounding box center [951, 510] width 56 height 25
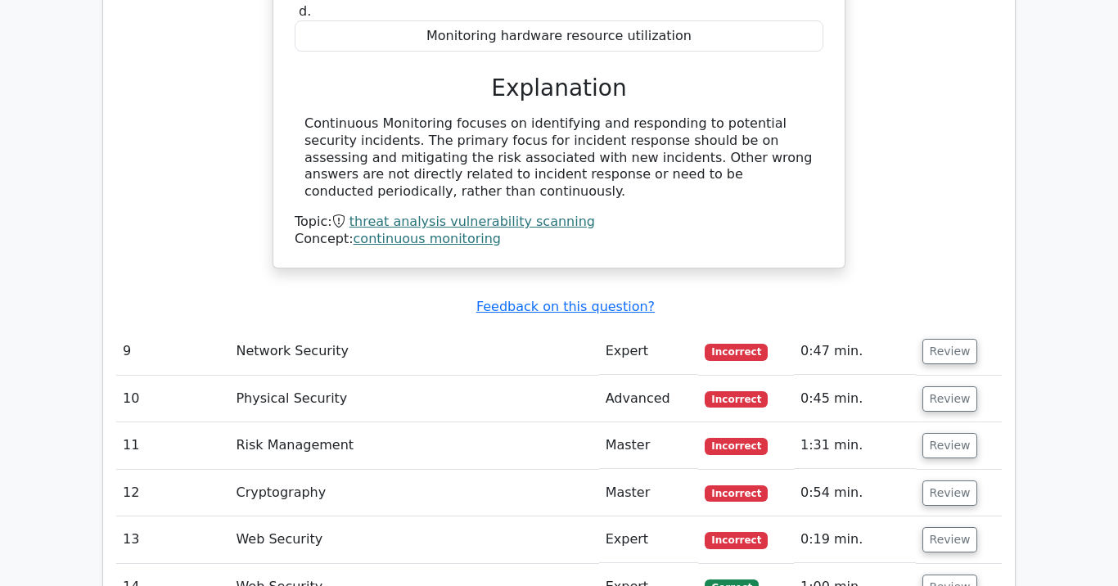
scroll to position [6833, 0]
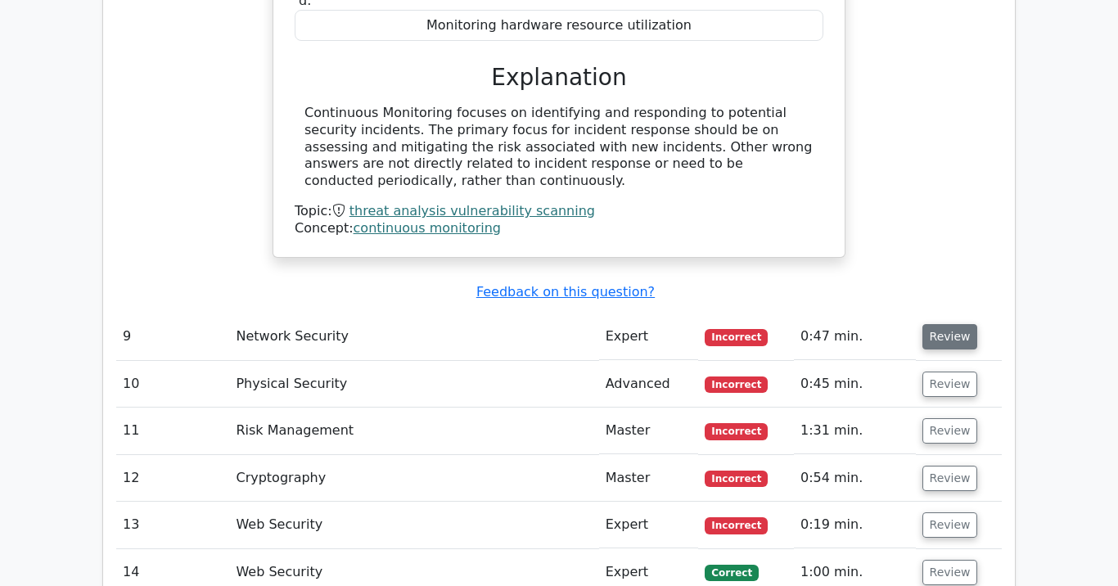
click at [946, 324] on button "Review" at bounding box center [951, 336] width 56 height 25
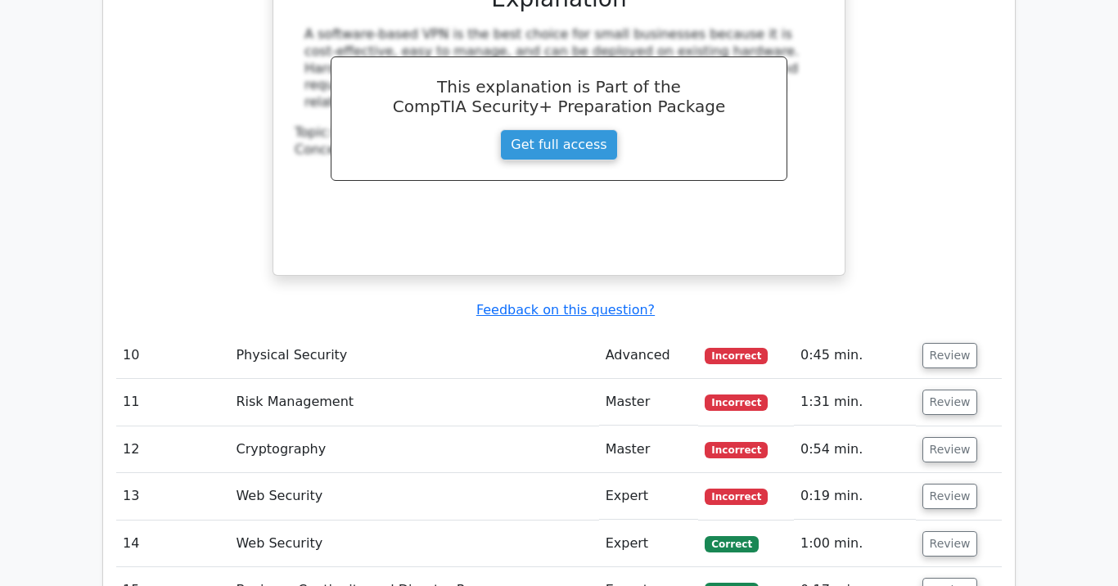
scroll to position [7550, 0]
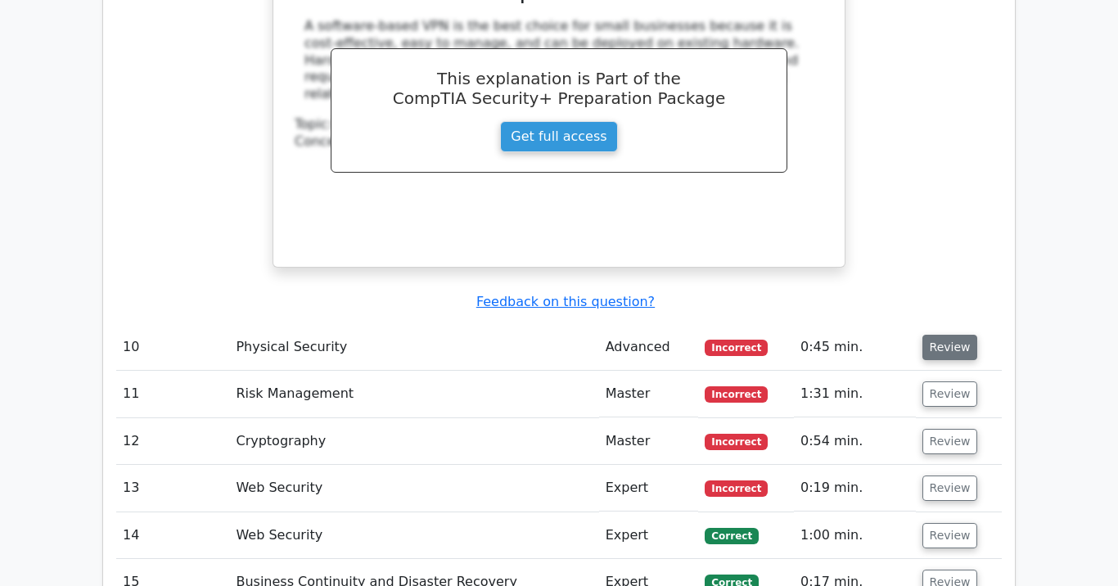
click at [941, 335] on button "Review" at bounding box center [951, 347] width 56 height 25
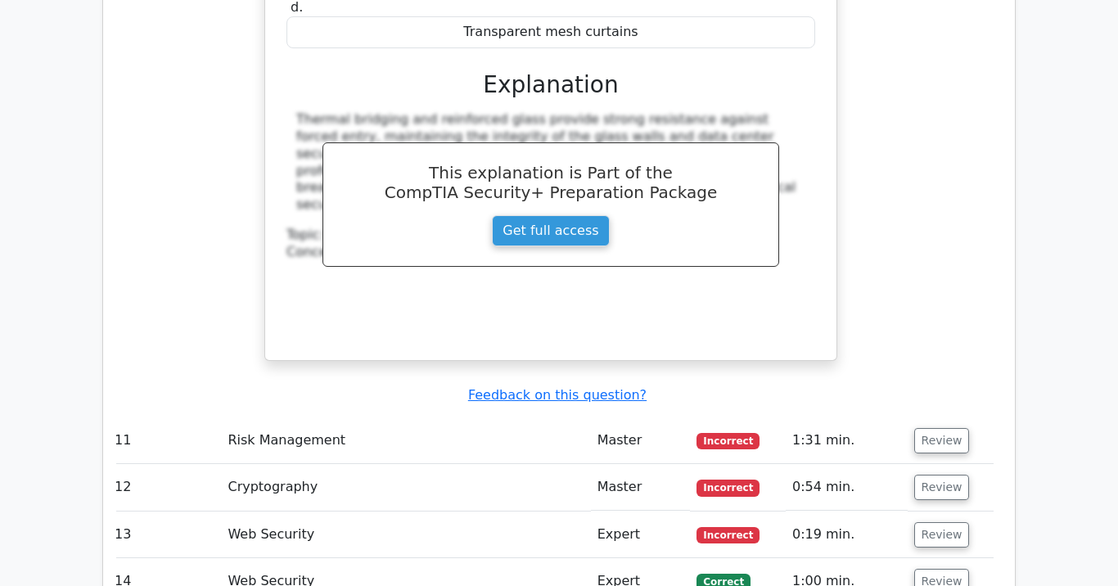
scroll to position [8172, 0]
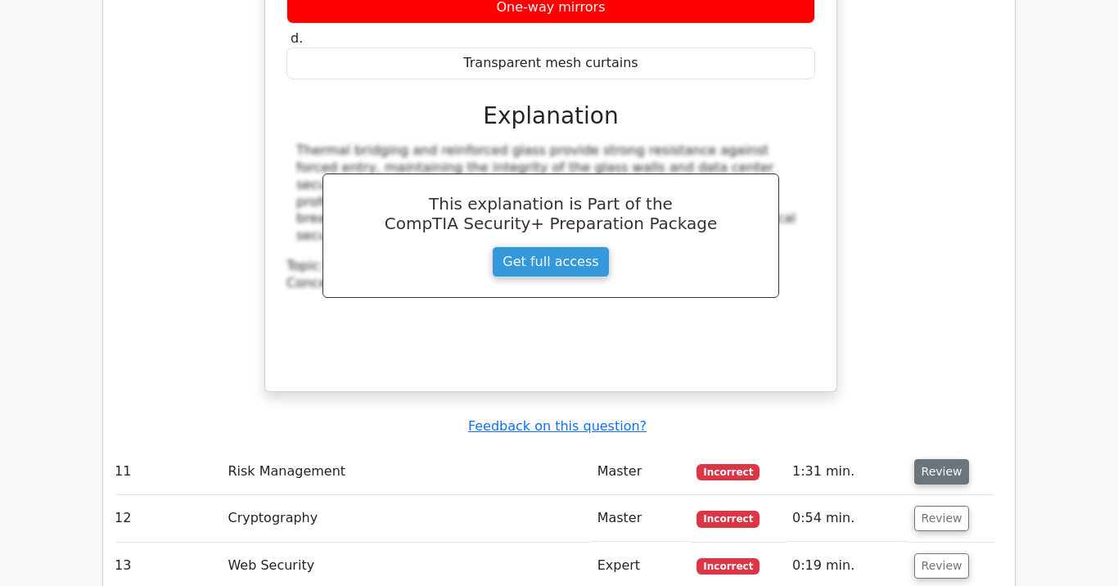
click at [921, 459] on button "Review" at bounding box center [942, 471] width 56 height 25
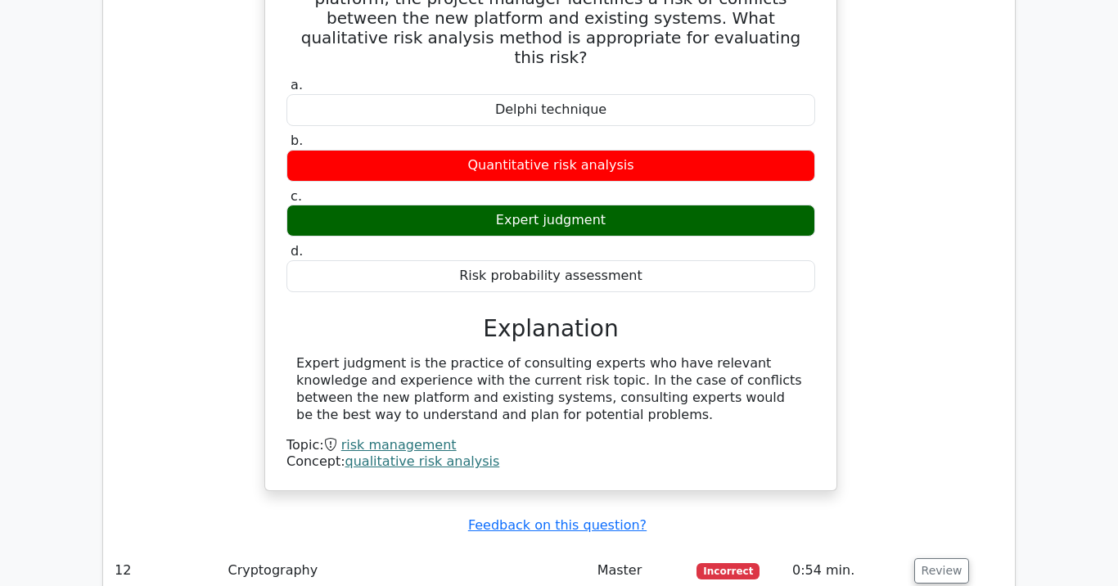
scroll to position [8723, 0]
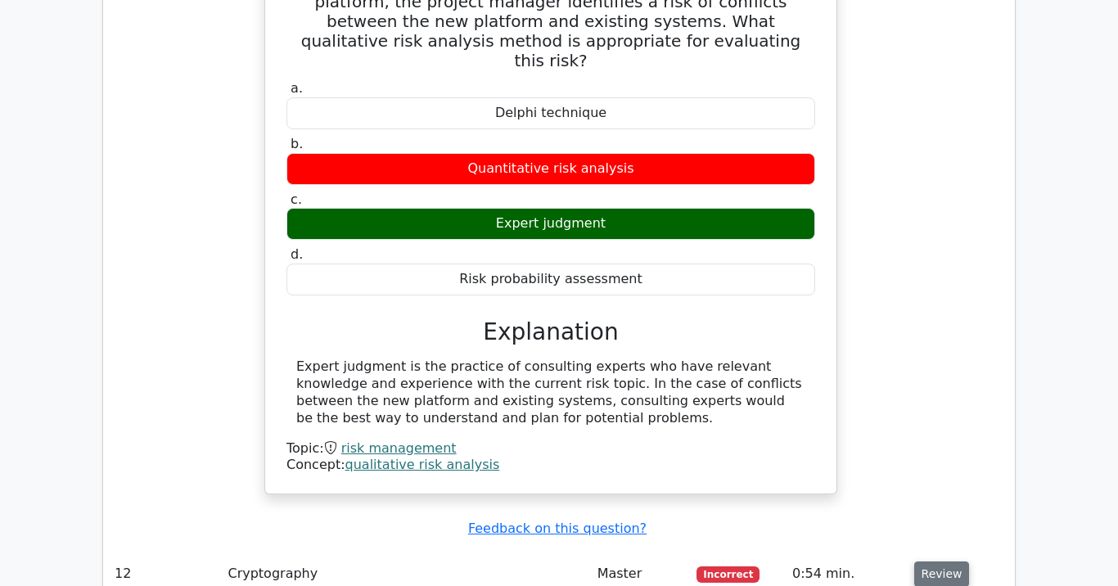
click at [919, 562] on button "Review" at bounding box center [942, 574] width 56 height 25
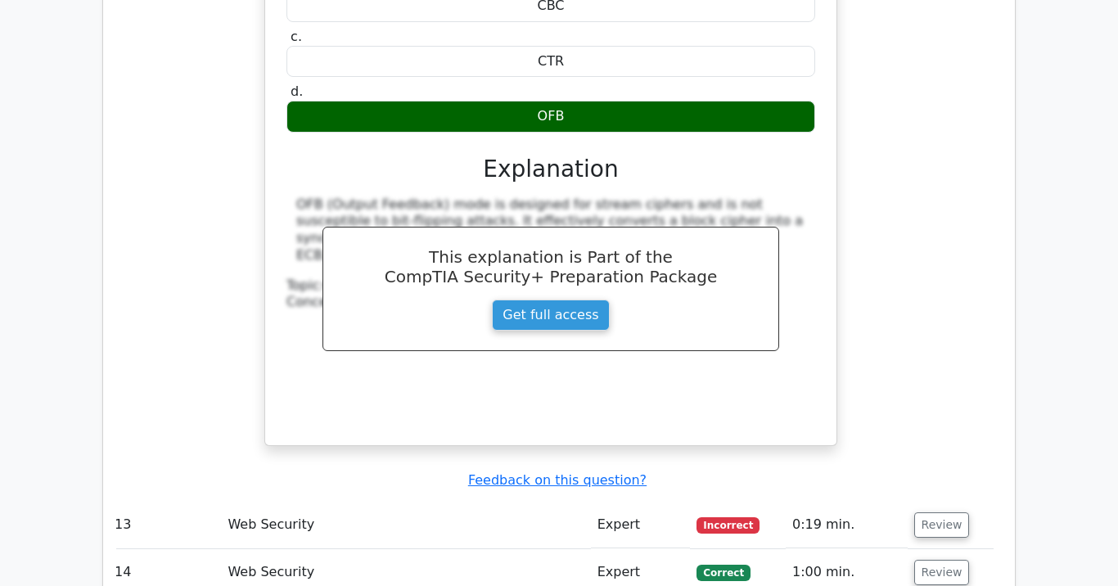
scroll to position [9540, 0]
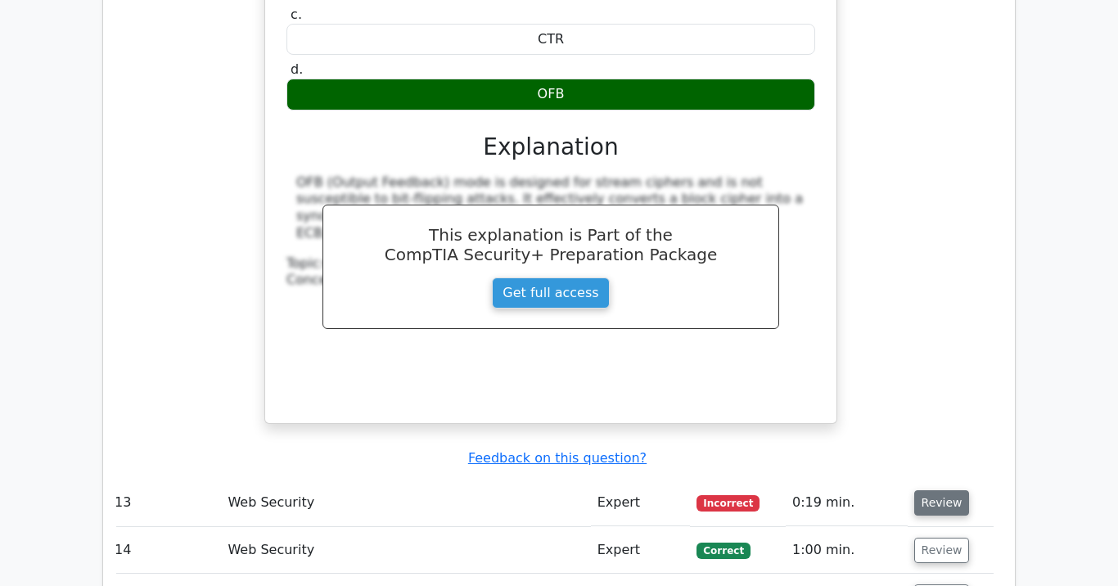
click at [923, 490] on button "Review" at bounding box center [942, 502] width 56 height 25
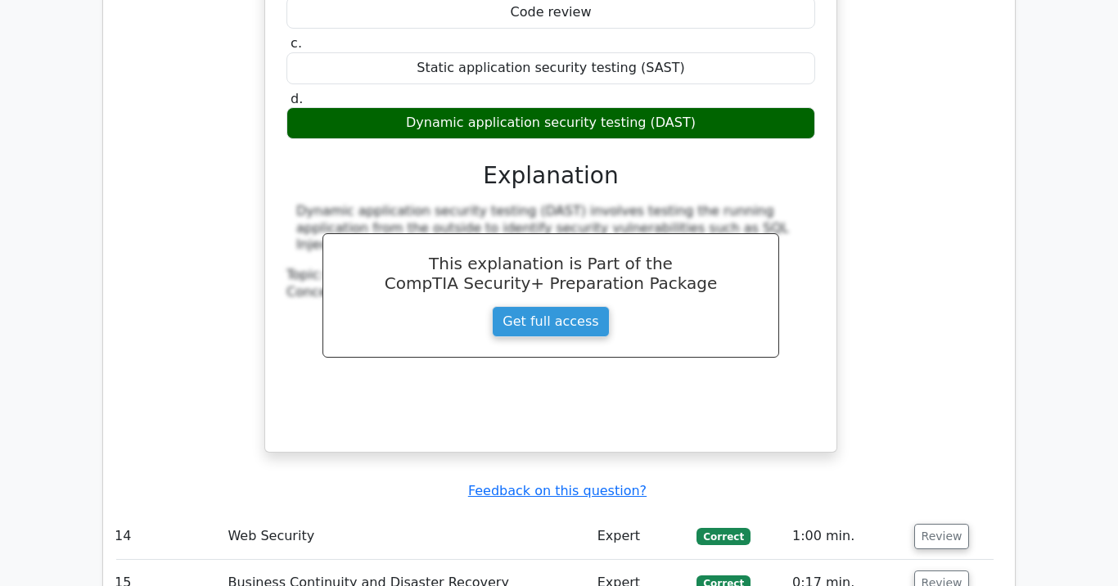
scroll to position [10230, 0]
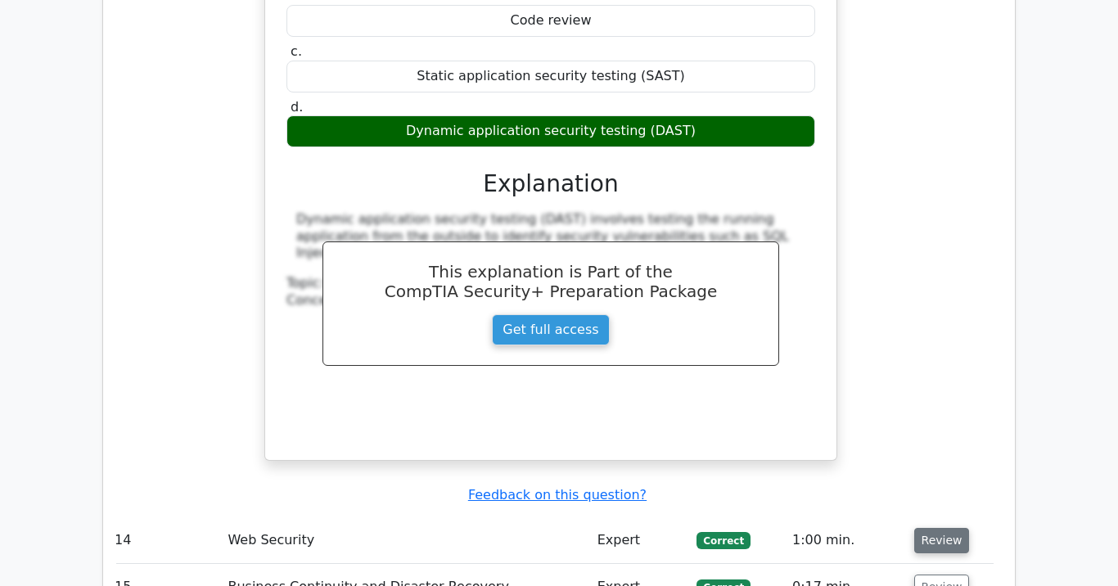
click at [931, 528] on button "Review" at bounding box center [942, 540] width 56 height 25
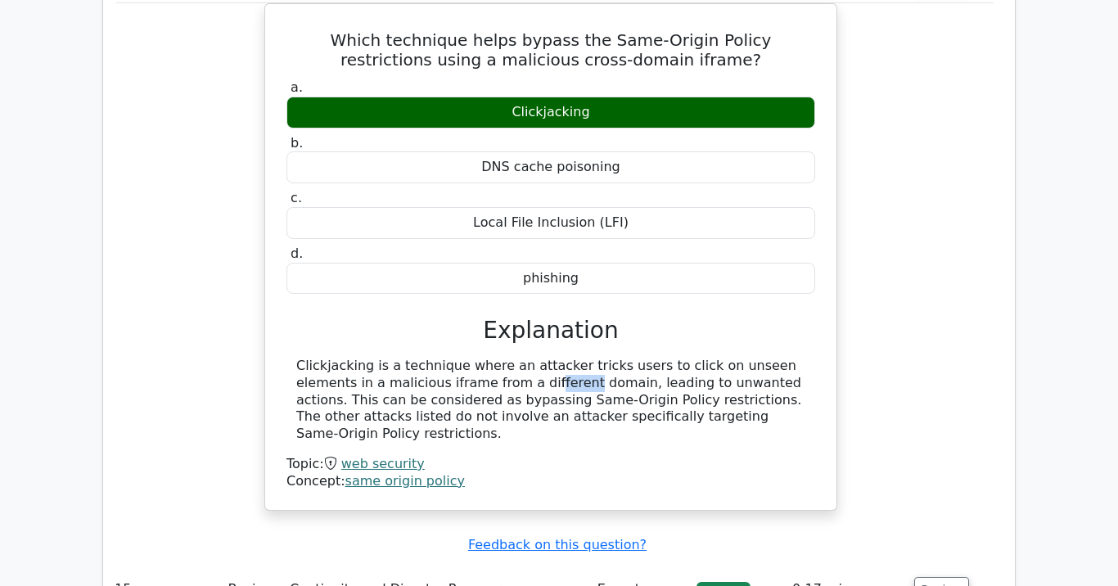
scroll to position [10789, 0]
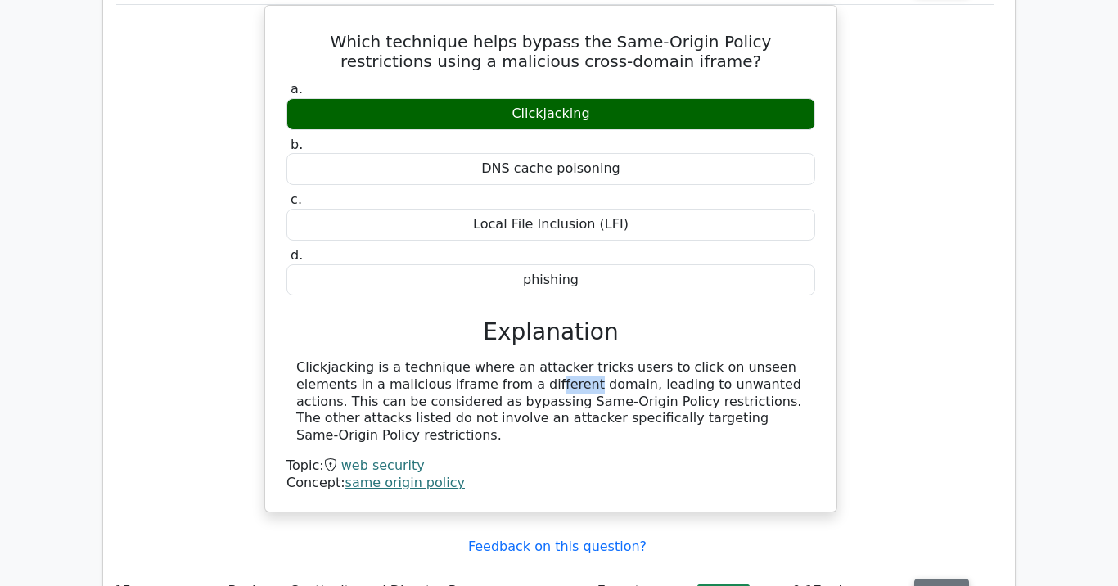
click at [937, 579] on button "Review" at bounding box center [942, 591] width 56 height 25
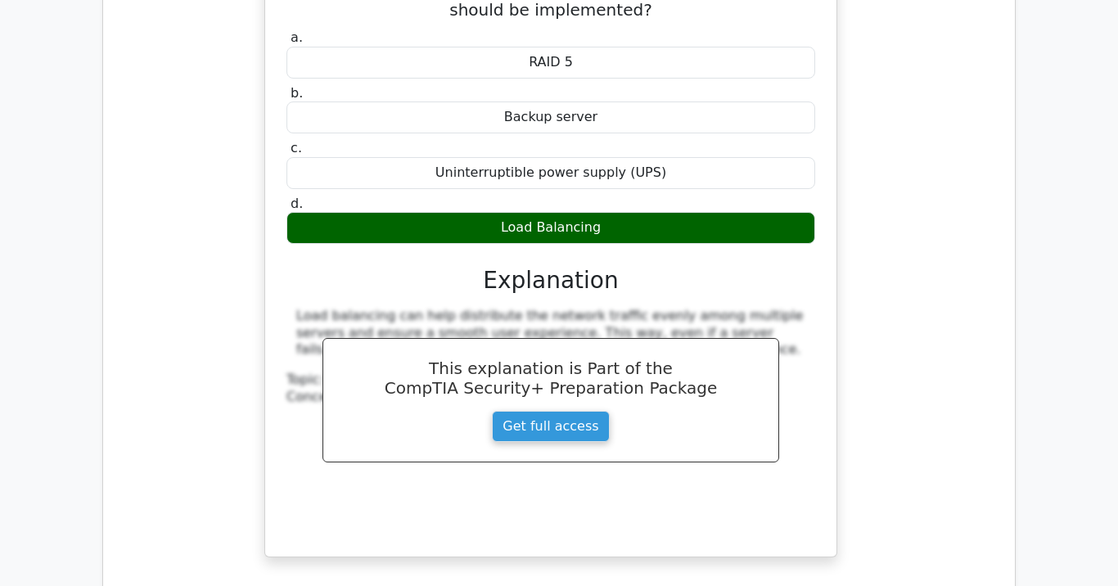
scroll to position [11489, 0]
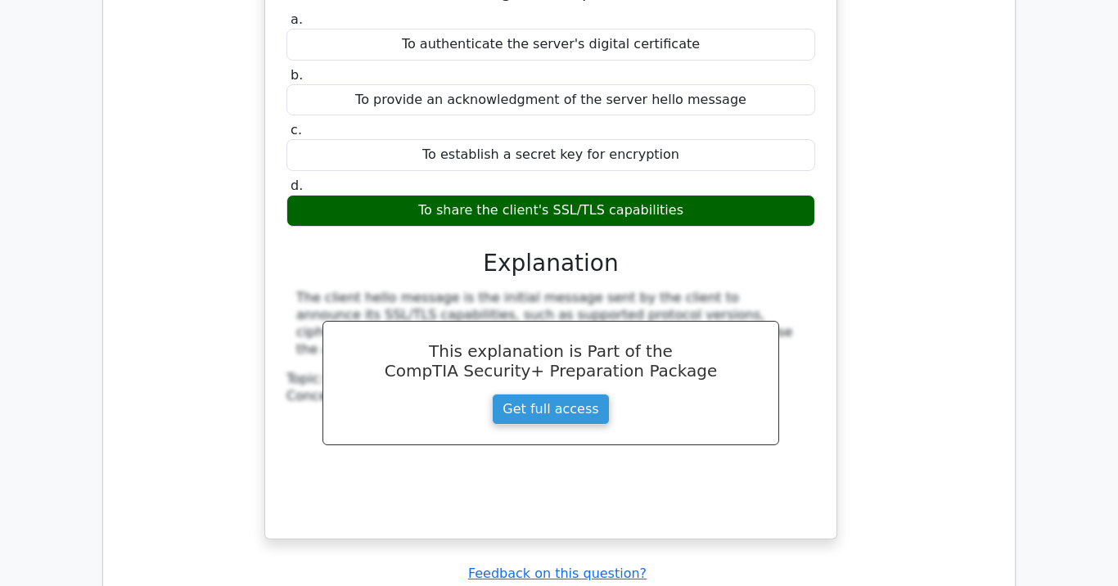
scroll to position [12232, 0]
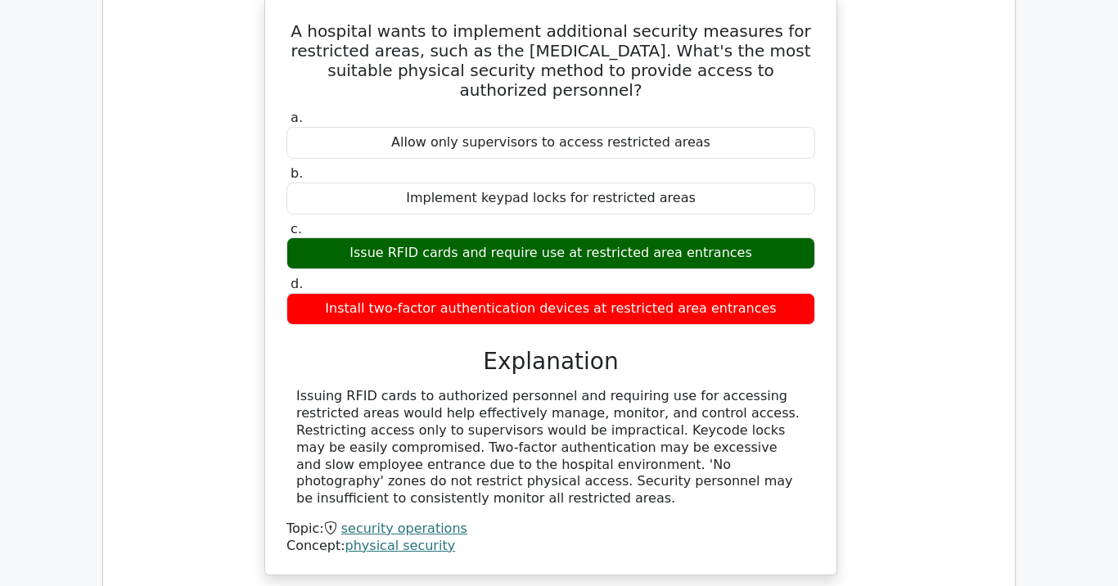
scroll to position [12879, 0]
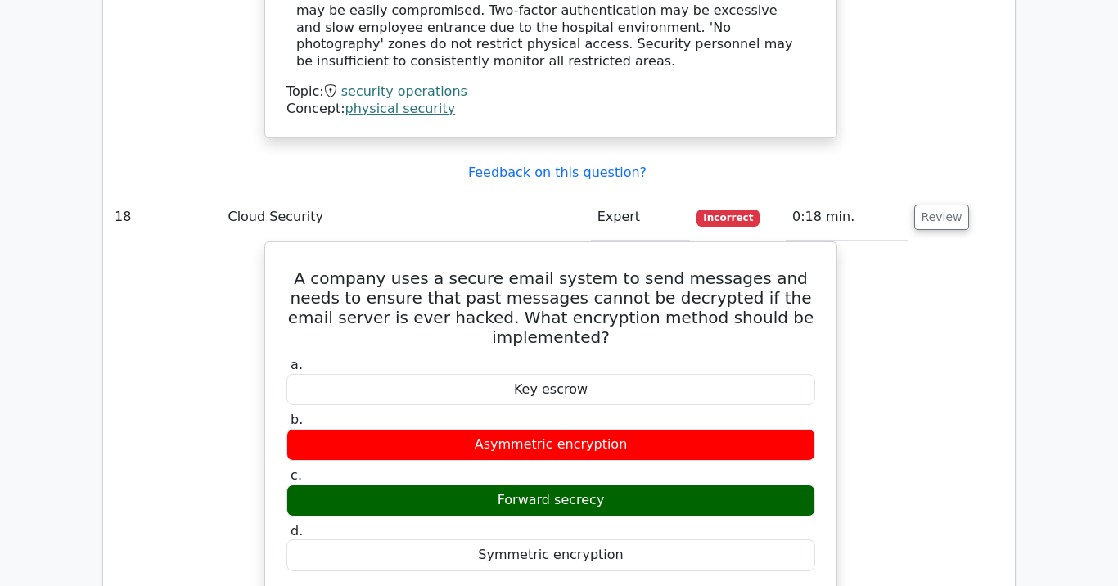
scroll to position [13521, 0]
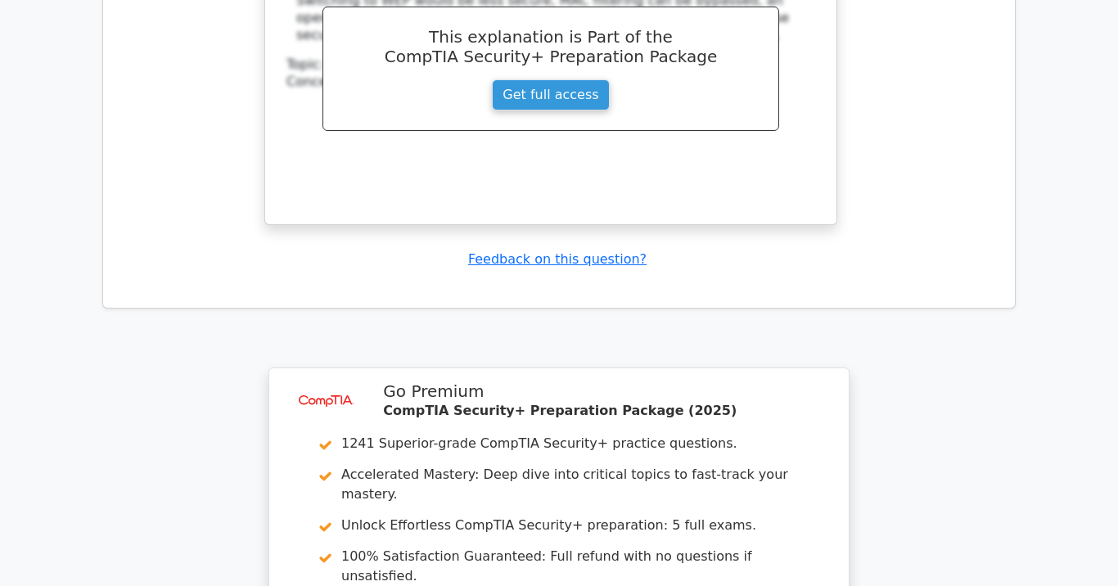
scroll to position [14711, 0]
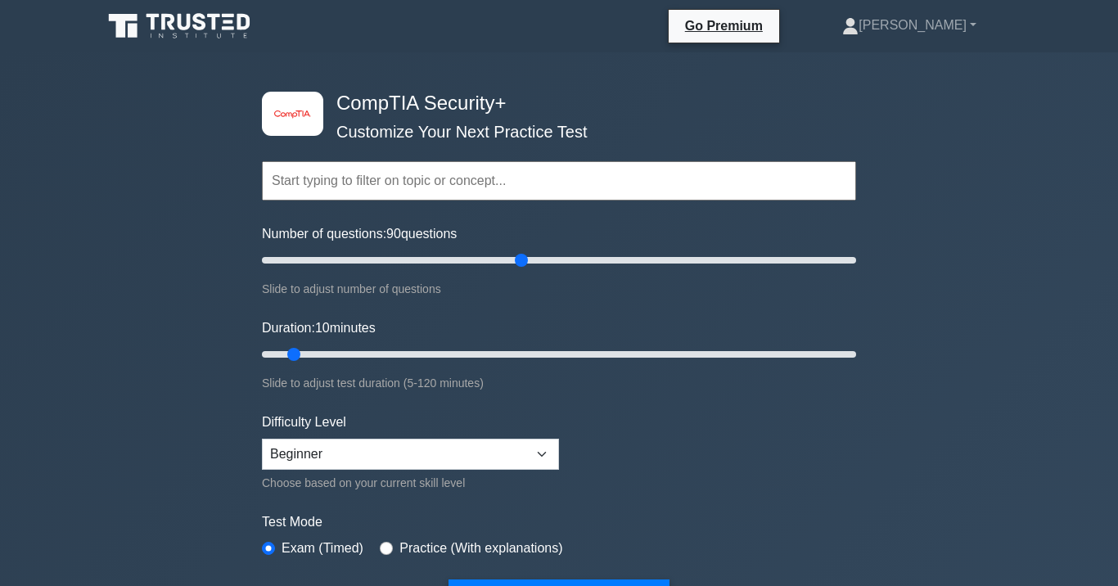
drag, startPoint x: 286, startPoint y: 261, endPoint x: 521, endPoint y: 309, distance: 240.6
type input "90"
click at [521, 270] on input "Number of questions: 90 questions" at bounding box center [559, 260] width 594 height 20
drag, startPoint x: 295, startPoint y: 351, endPoint x: 701, endPoint y: 376, distance: 405.9
type input "90"
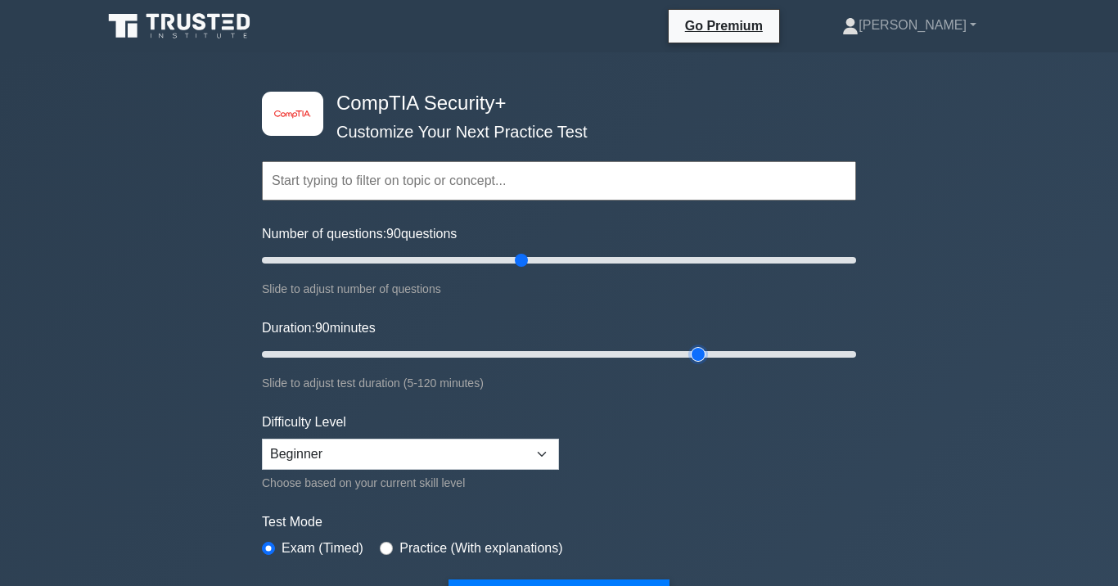
click at [701, 364] on input "Duration: 90 minutes" at bounding box center [559, 355] width 594 height 20
click at [493, 461] on select "Beginner Intermediate Expert" at bounding box center [410, 454] width 297 height 31
select select "expert"
click at [262, 439] on select "Beginner Intermediate Expert" at bounding box center [410, 454] width 297 height 31
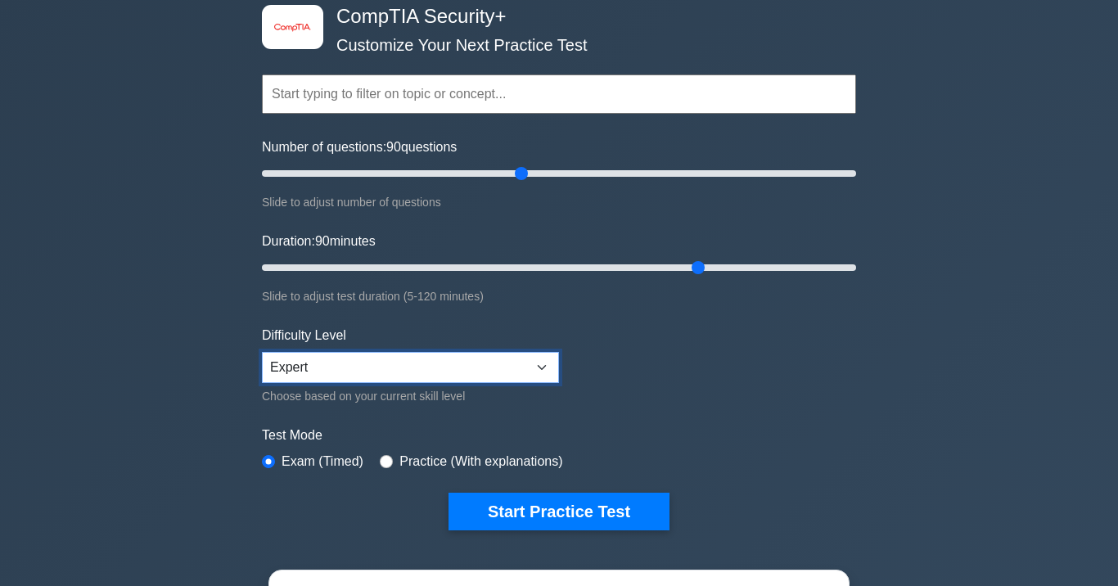
scroll to position [94, 0]
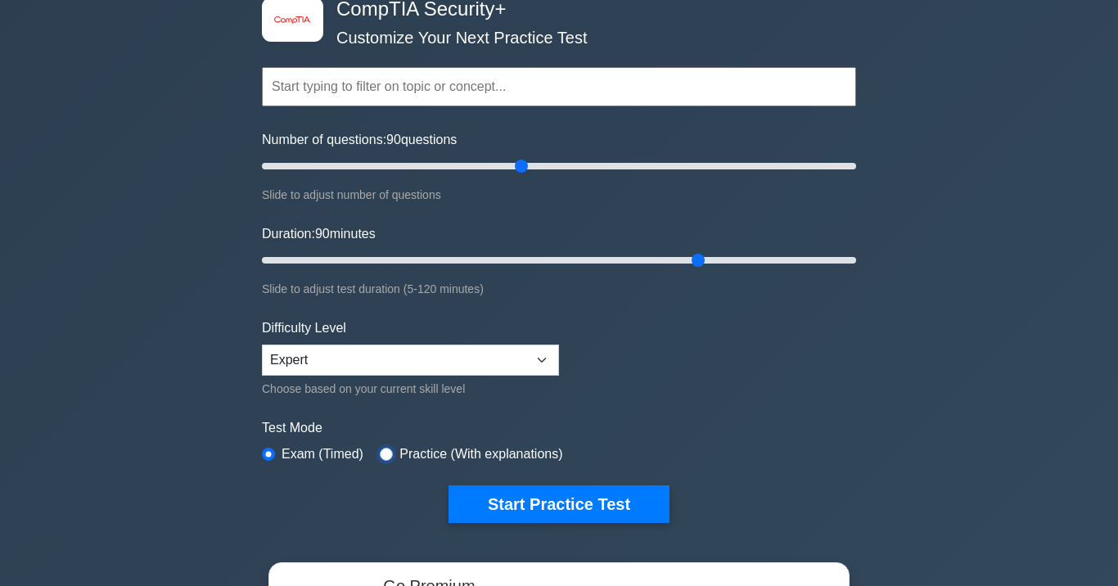
click at [390, 451] on input "radio" at bounding box center [386, 454] width 13 height 13
radio input "true"
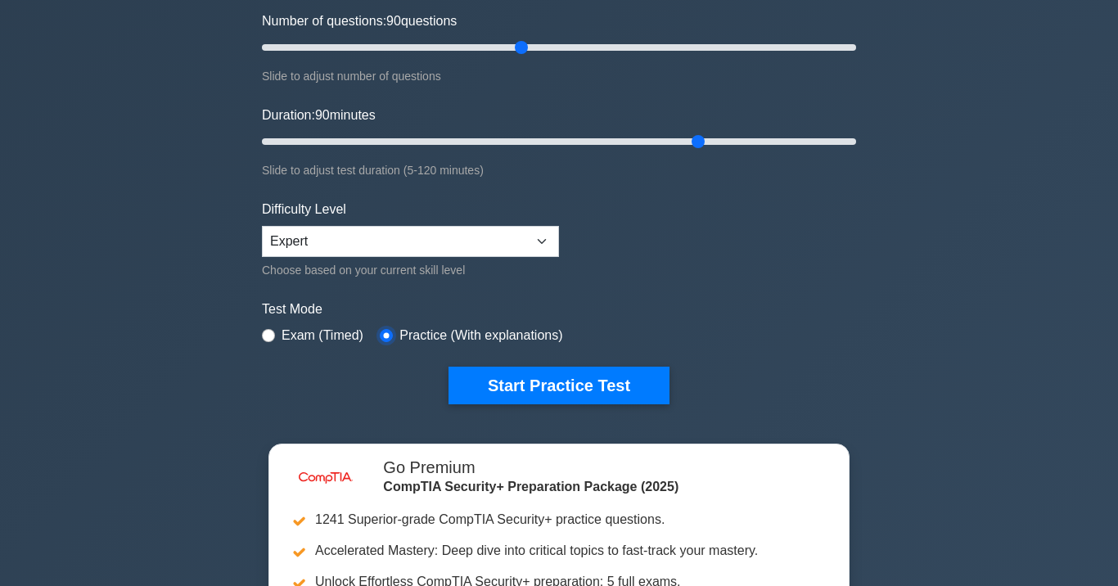
scroll to position [210, 0]
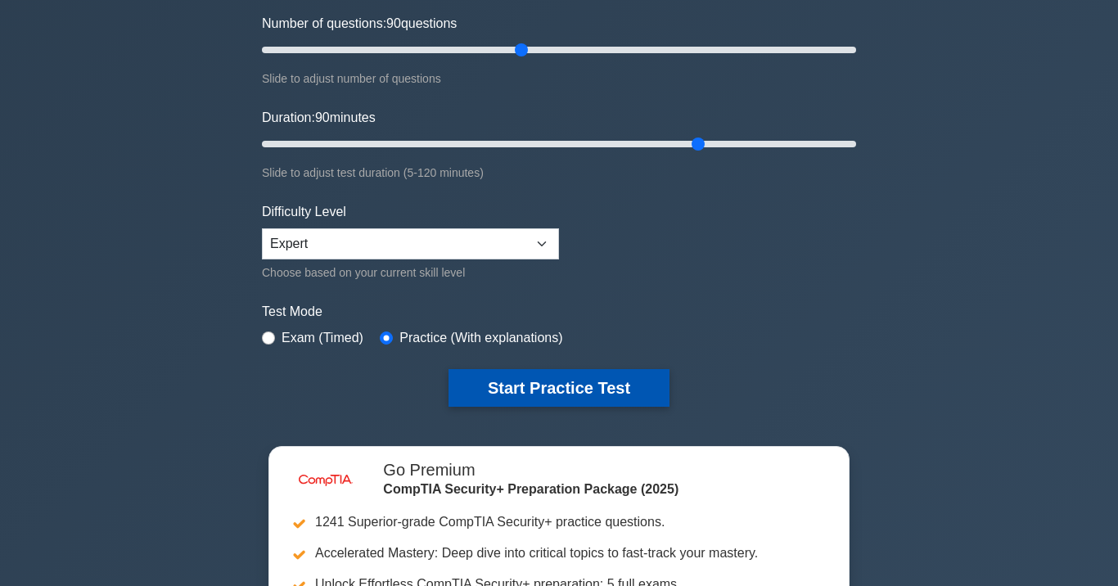
click at [599, 391] on button "Start Practice Test" at bounding box center [559, 388] width 221 height 38
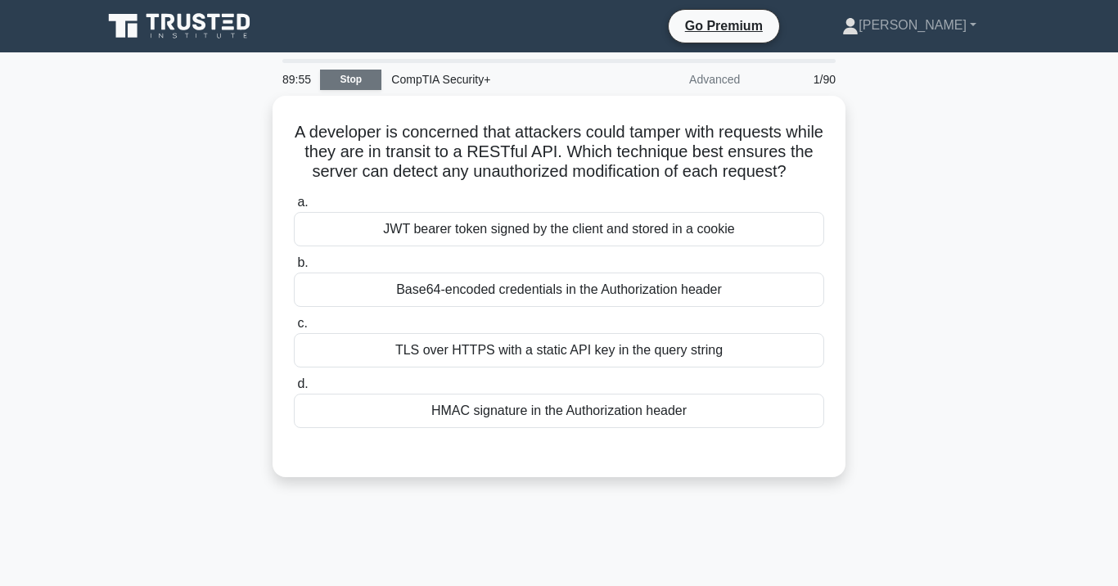
click at [363, 73] on link "Stop" at bounding box center [350, 80] width 61 height 20
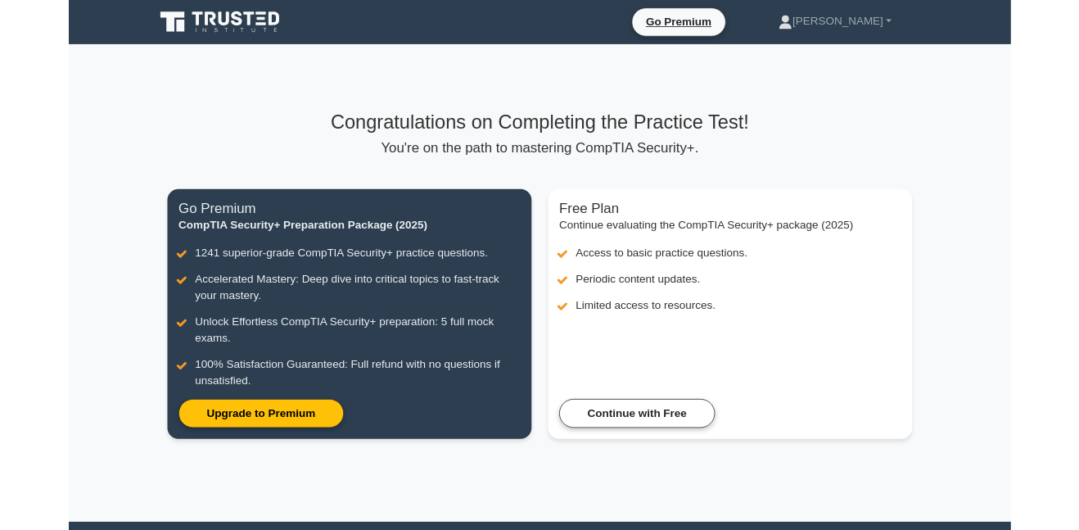
scroll to position [2, 0]
